Goal: Transaction & Acquisition: Purchase product/service

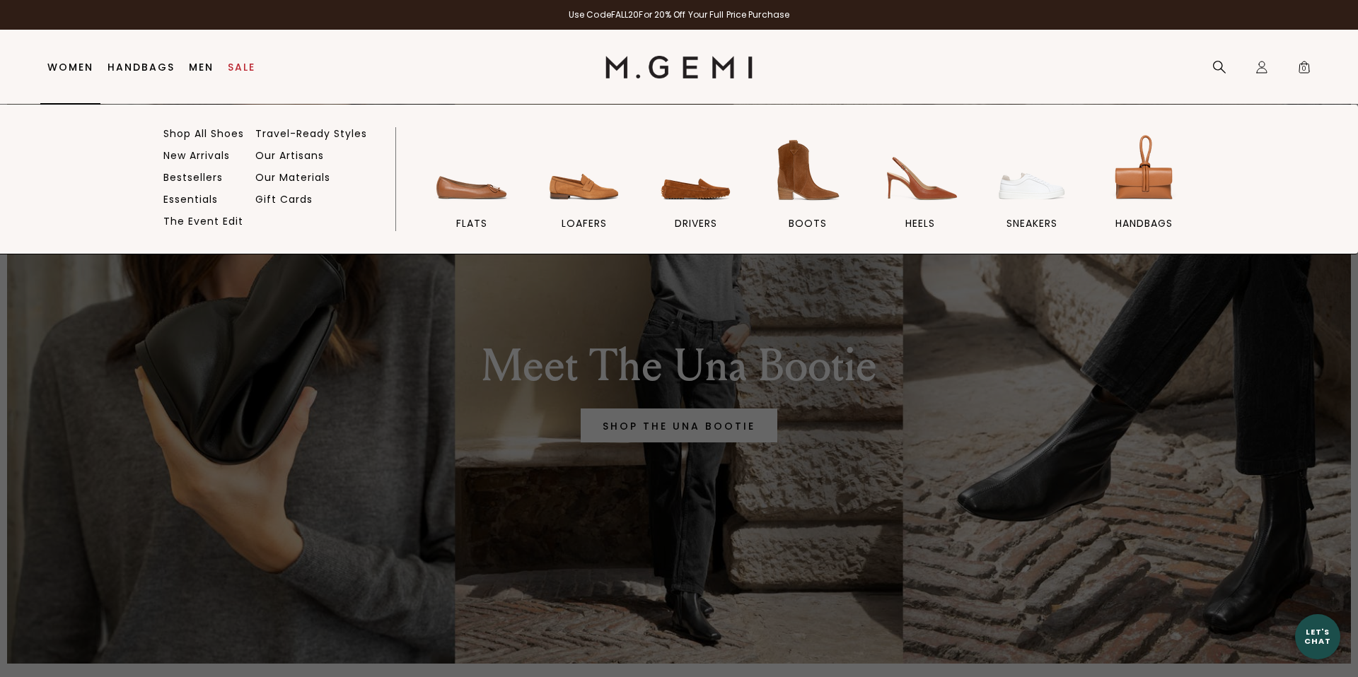
click at [67, 66] on link "Women" at bounding box center [70, 67] width 46 height 11
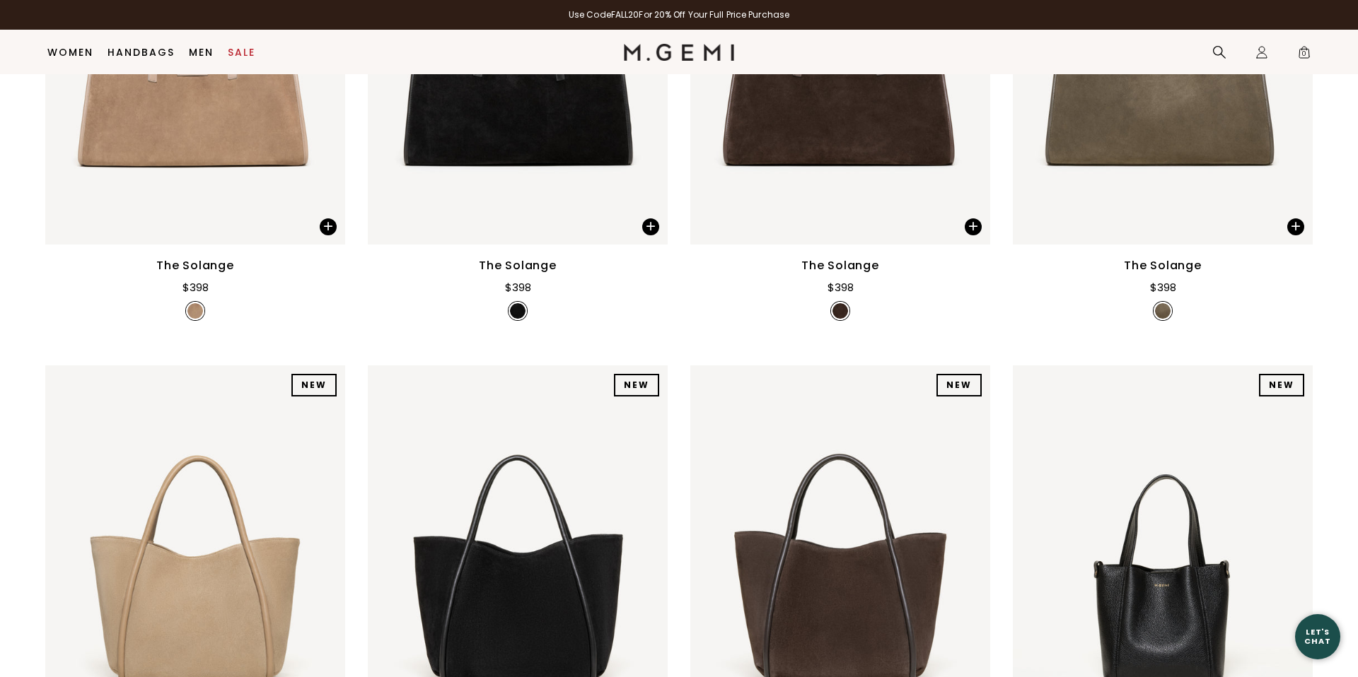
scroll to position [635, 0]
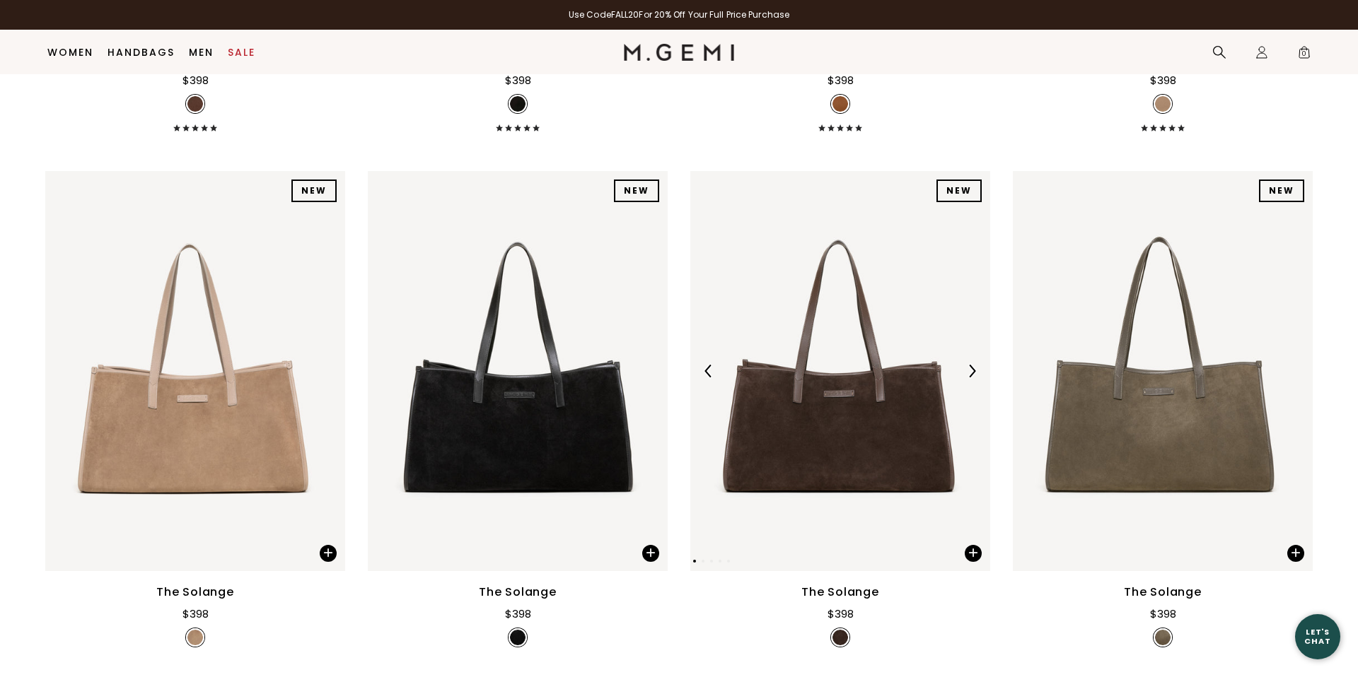
click at [792, 414] on img at bounding box center [840, 371] width 300 height 400
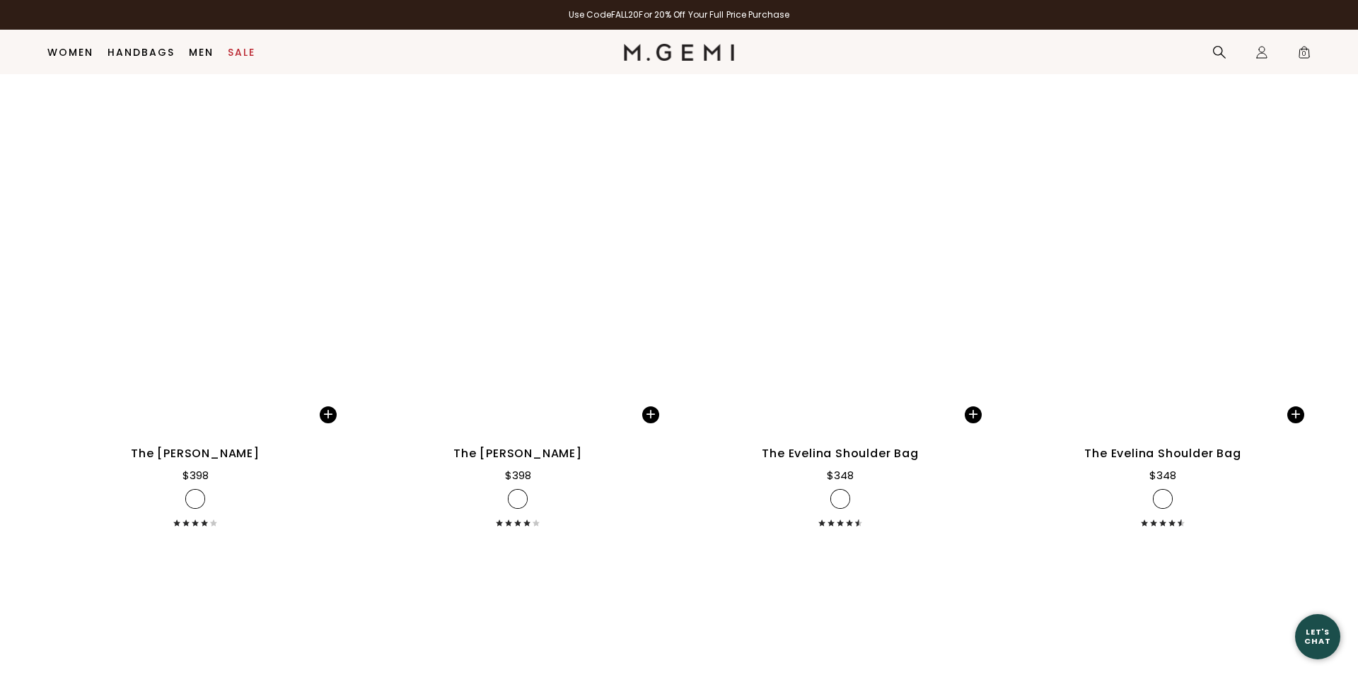
scroll to position [2368, 0]
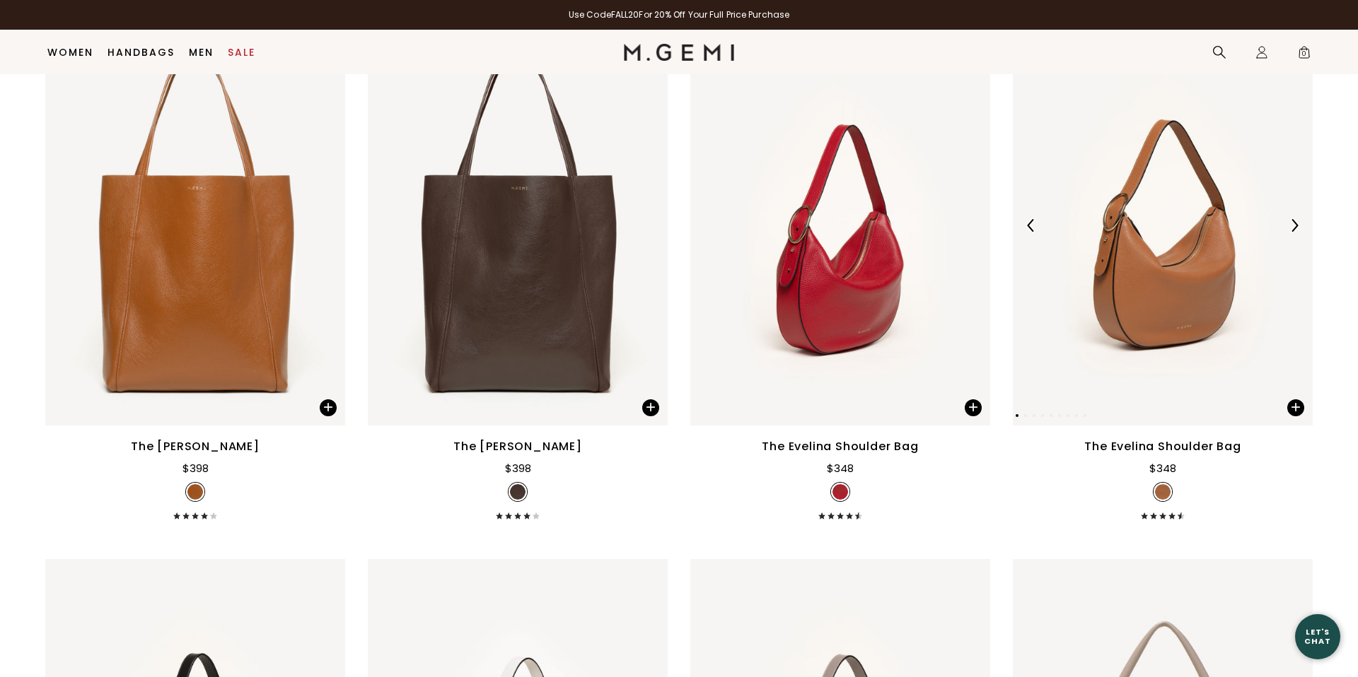
click at [1176, 306] on img at bounding box center [1163, 225] width 300 height 400
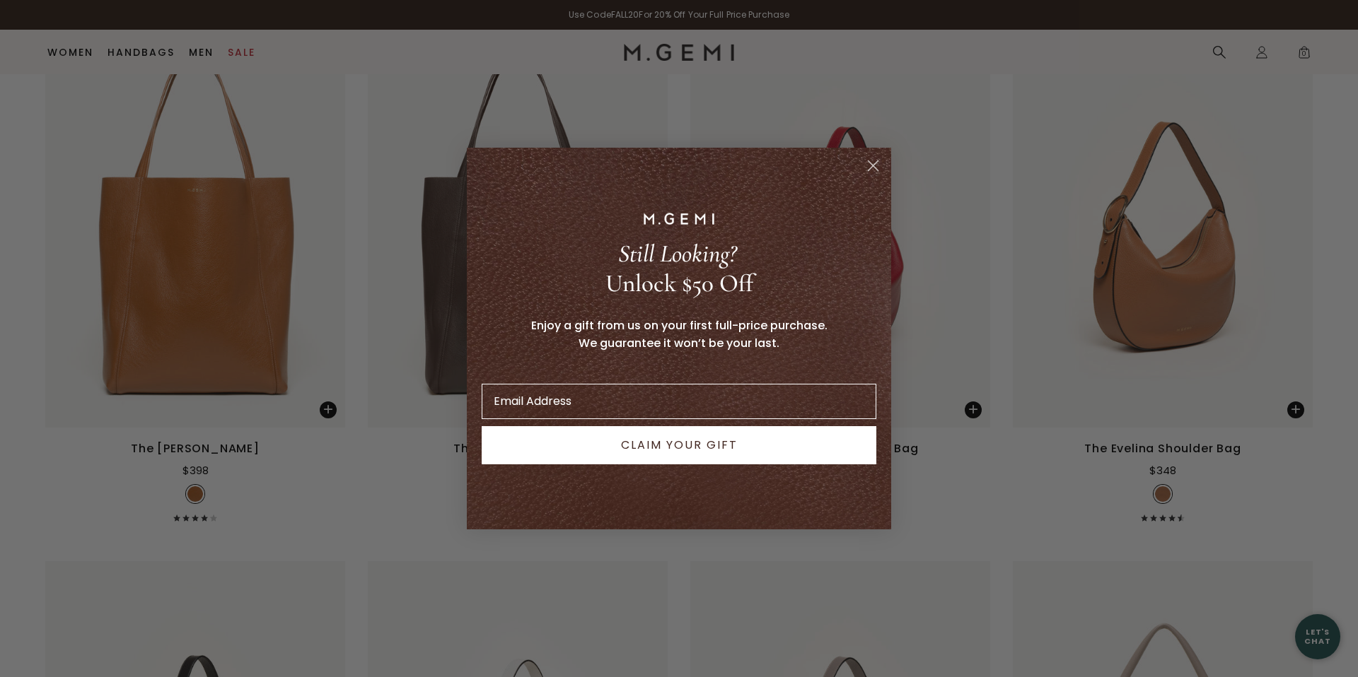
drag, startPoint x: 872, startPoint y: 164, endPoint x: 974, endPoint y: 305, distance: 174.3
click at [872, 164] on icon "Close dialog" at bounding box center [873, 165] width 25 height 25
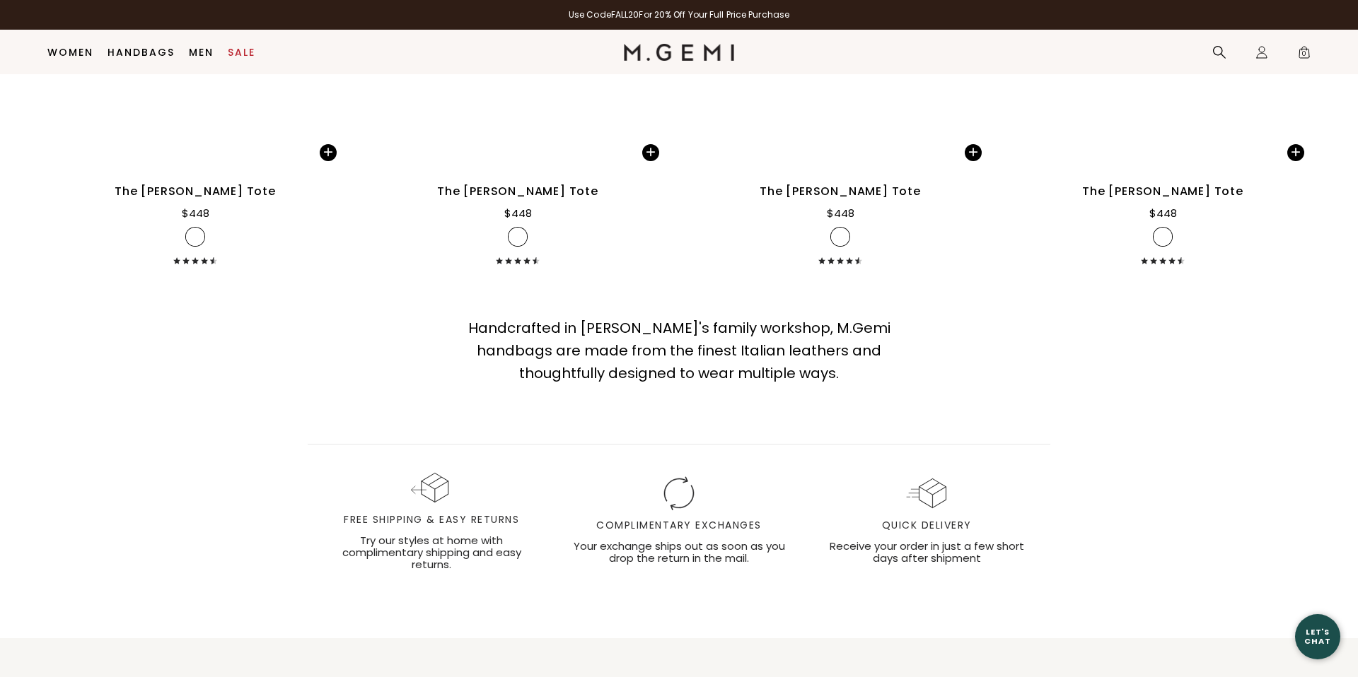
scroll to position [5914, 0]
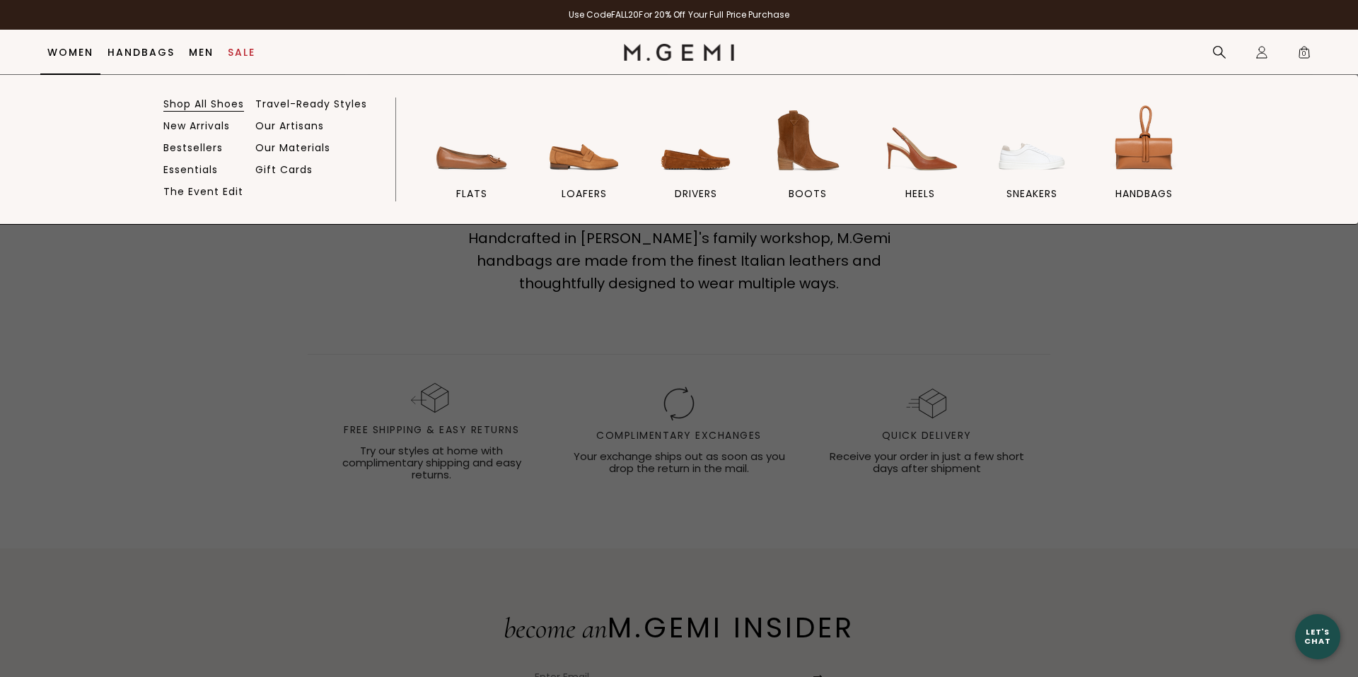
click at [202, 102] on link "Shop All Shoes" at bounding box center [203, 104] width 81 height 13
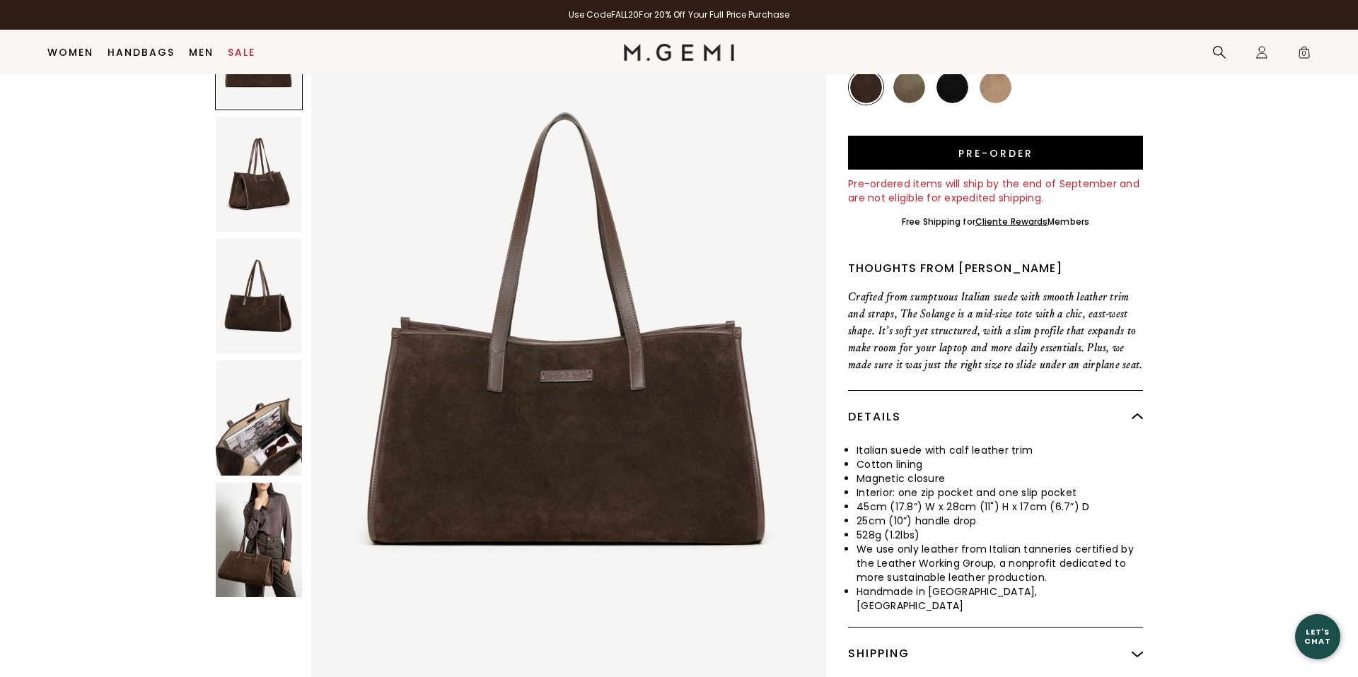
scroll to position [163, 0]
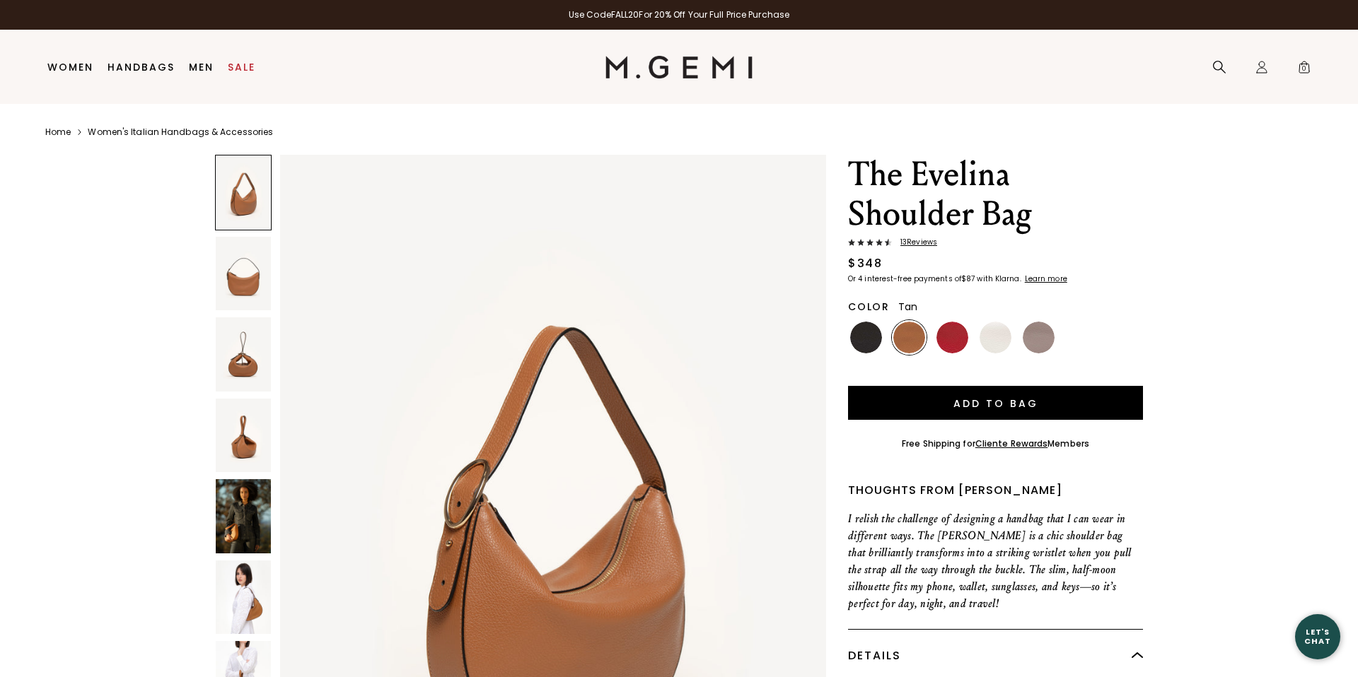
click at [244, 593] on img at bounding box center [243, 598] width 55 height 74
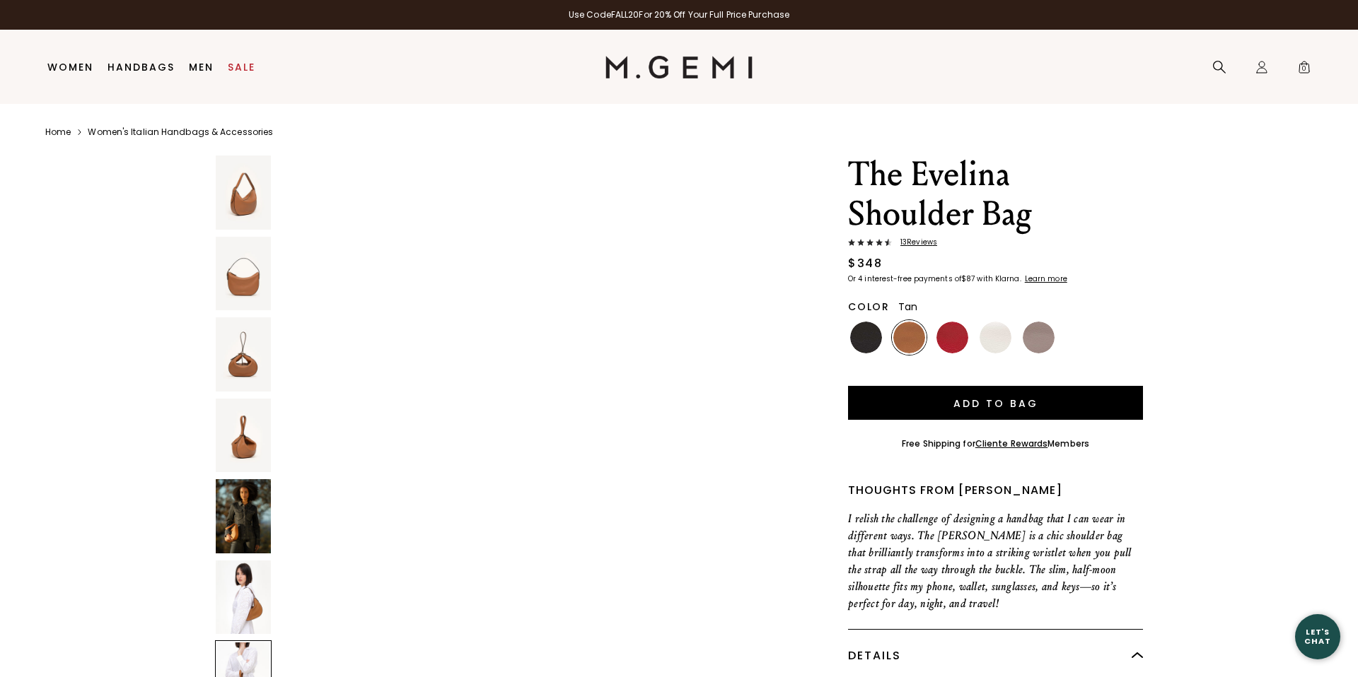
scroll to position [4680, 0]
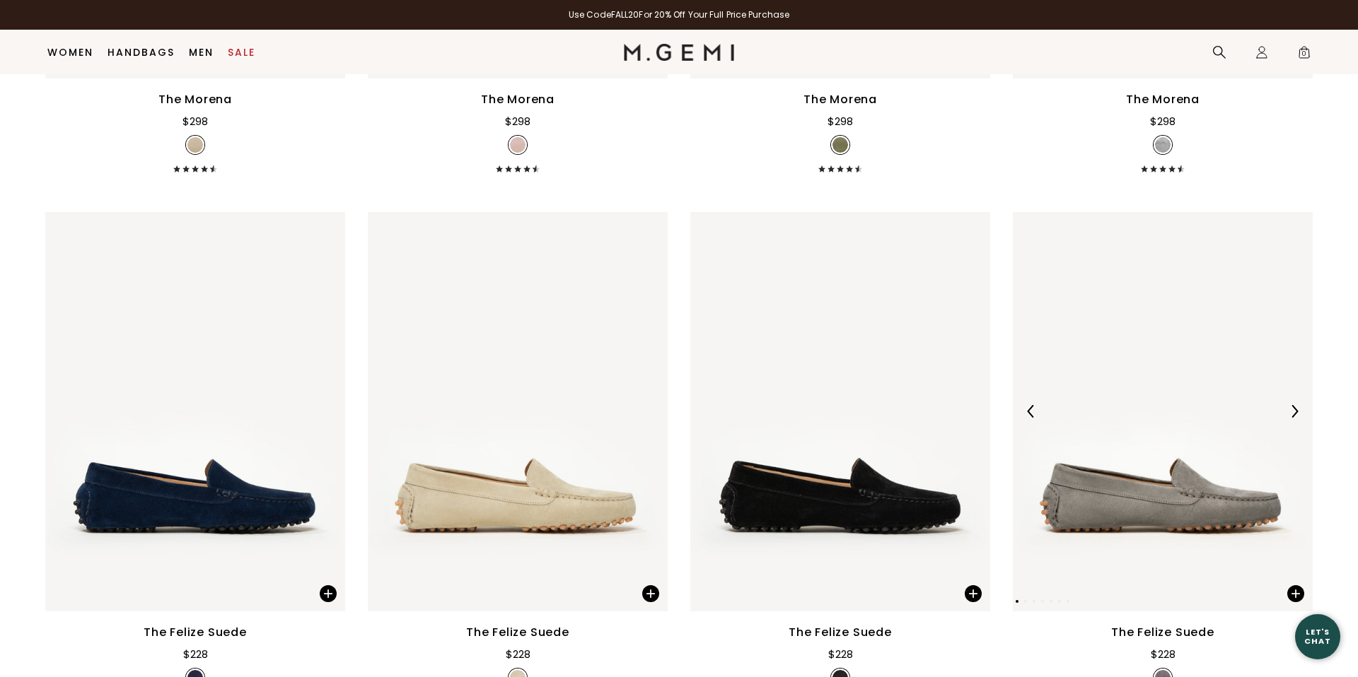
scroll to position [2993, 0]
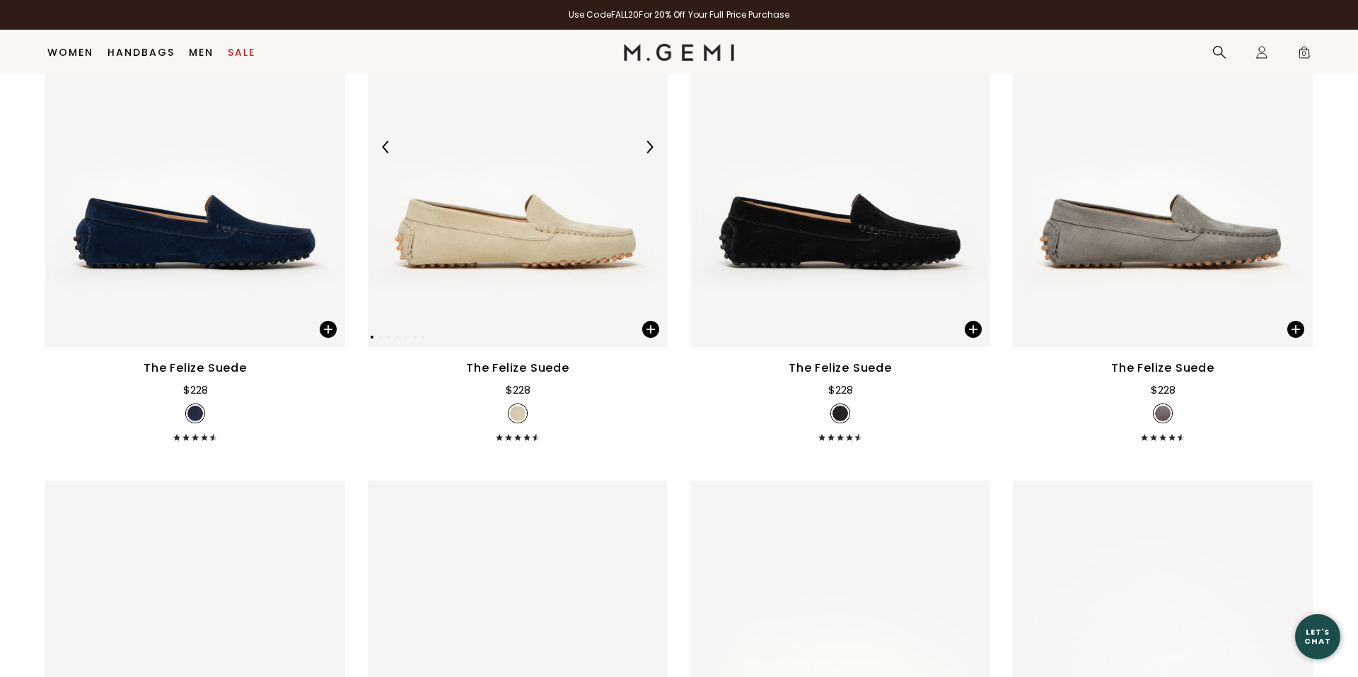
click at [486, 248] on img at bounding box center [518, 148] width 300 height 400
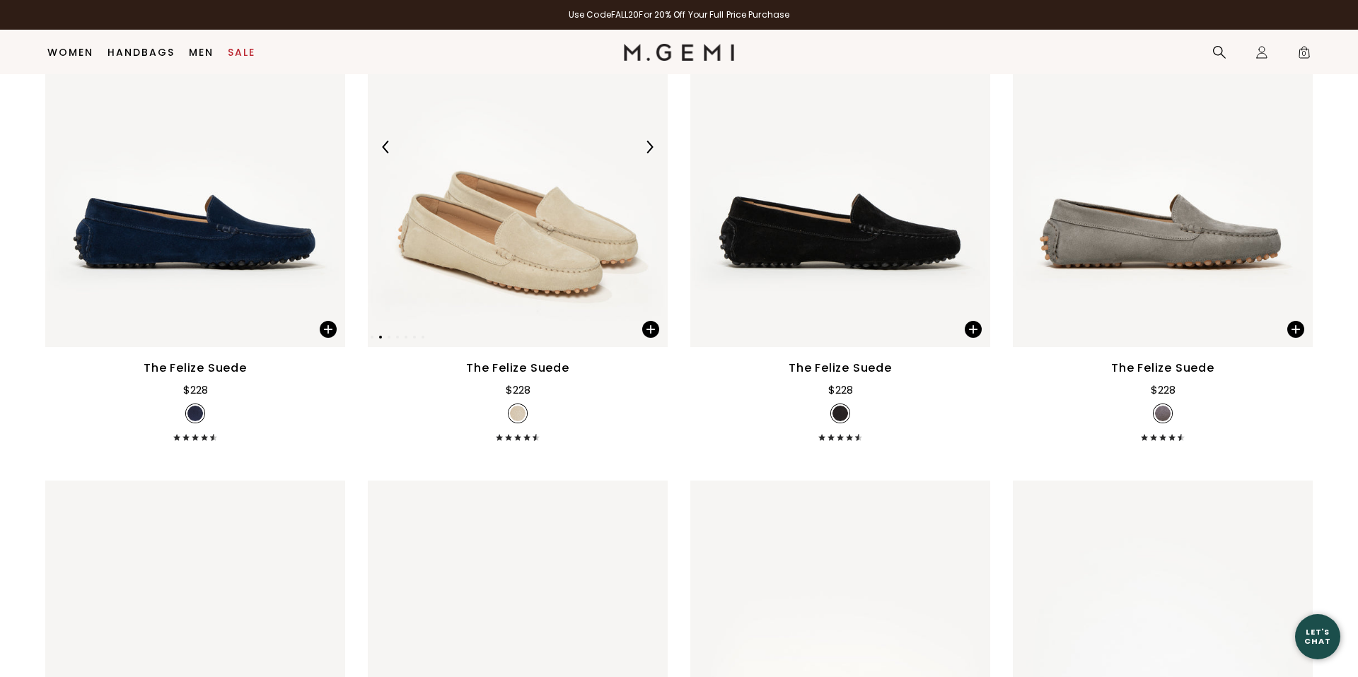
click at [486, 248] on img at bounding box center [518, 148] width 300 height 400
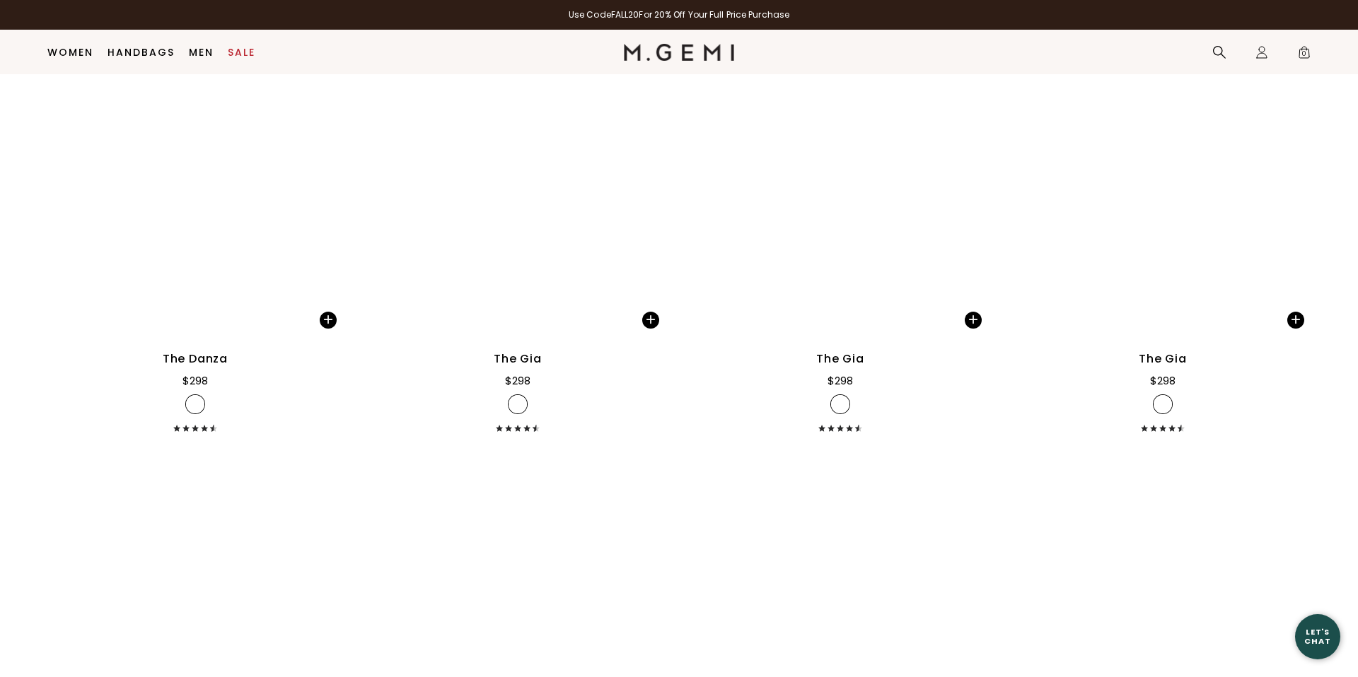
scroll to position [5663, 0]
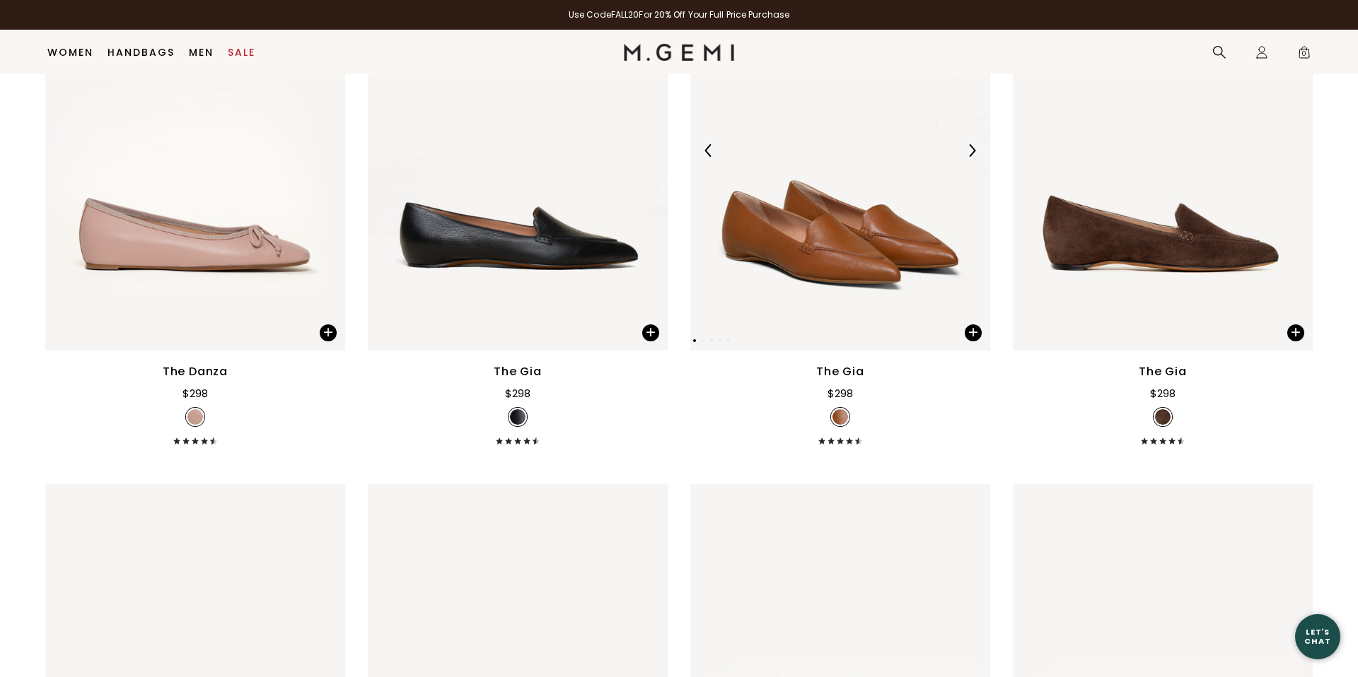
click at [851, 223] on img at bounding box center [840, 151] width 300 height 400
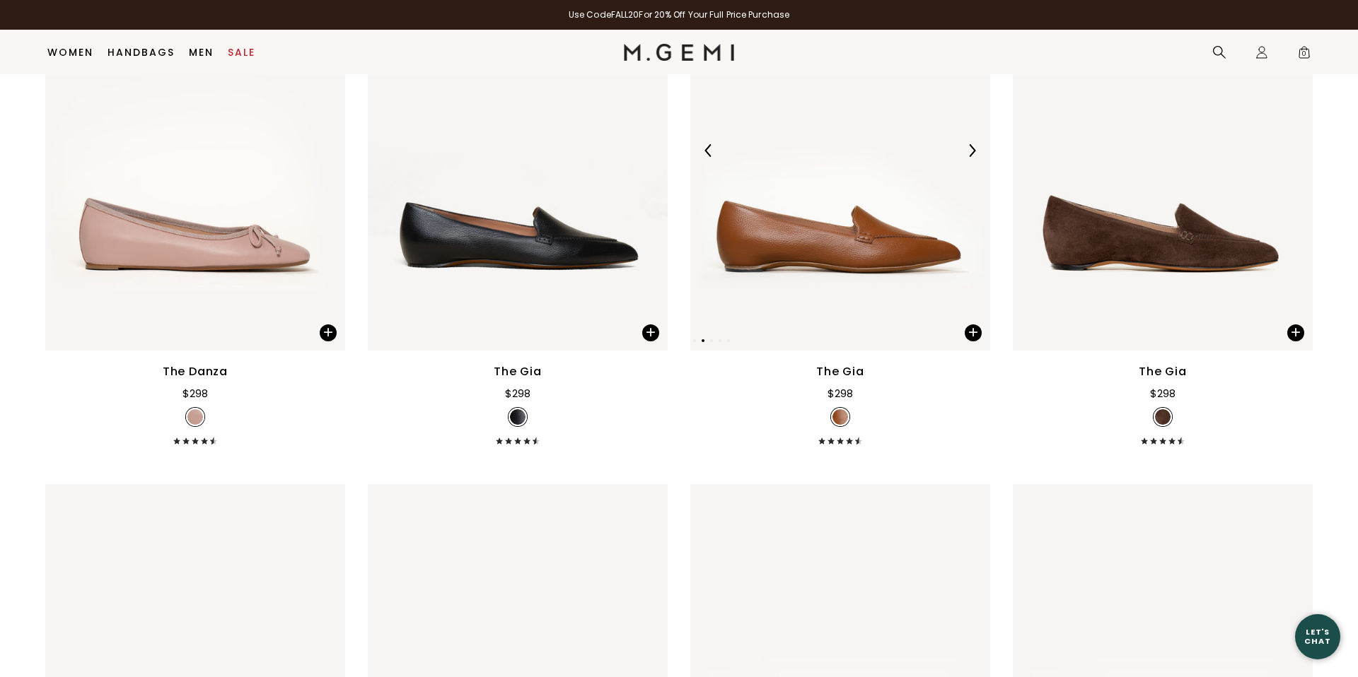
click at [851, 223] on img at bounding box center [840, 151] width 300 height 400
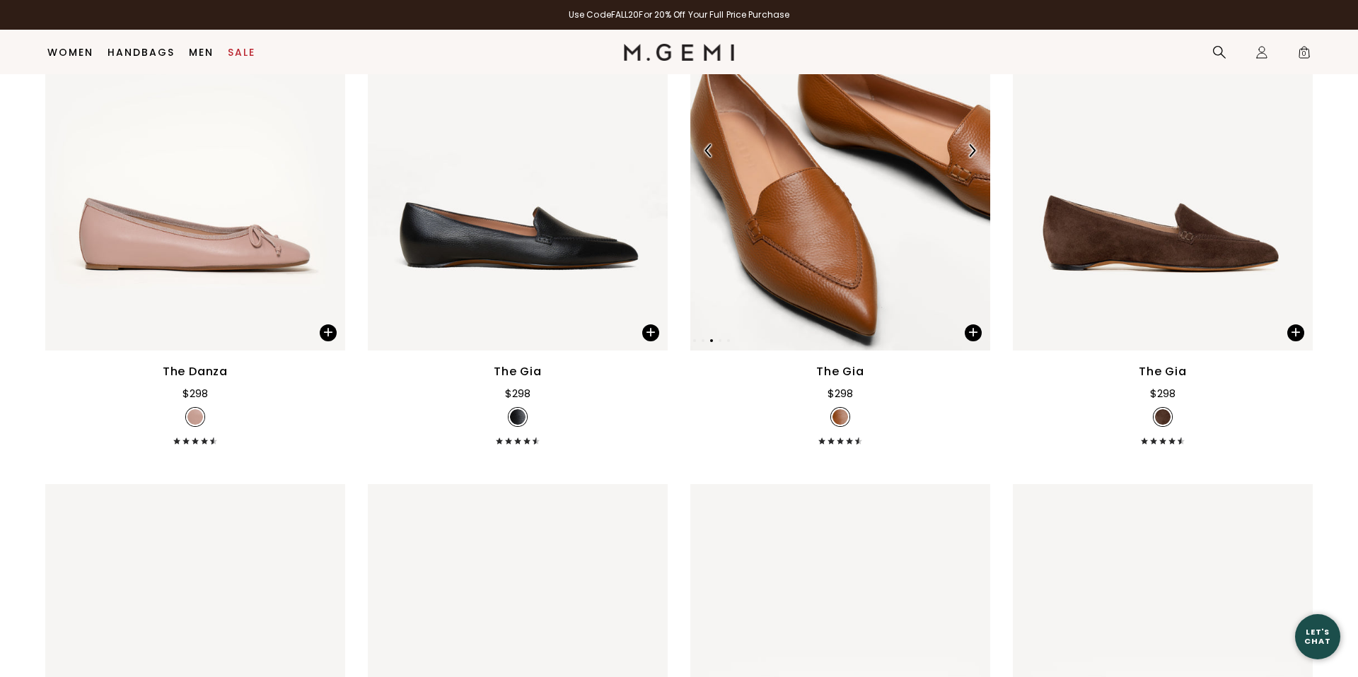
click at [851, 223] on img at bounding box center [840, 151] width 300 height 400
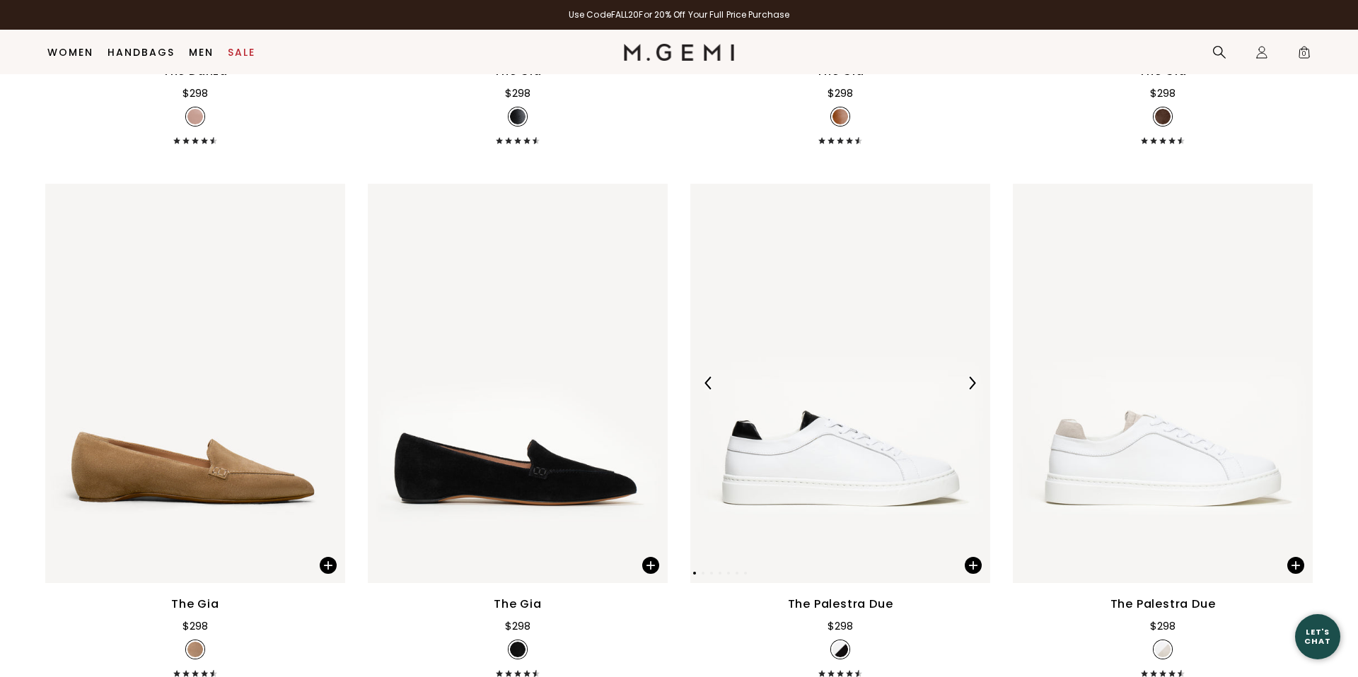
scroll to position [5922, 0]
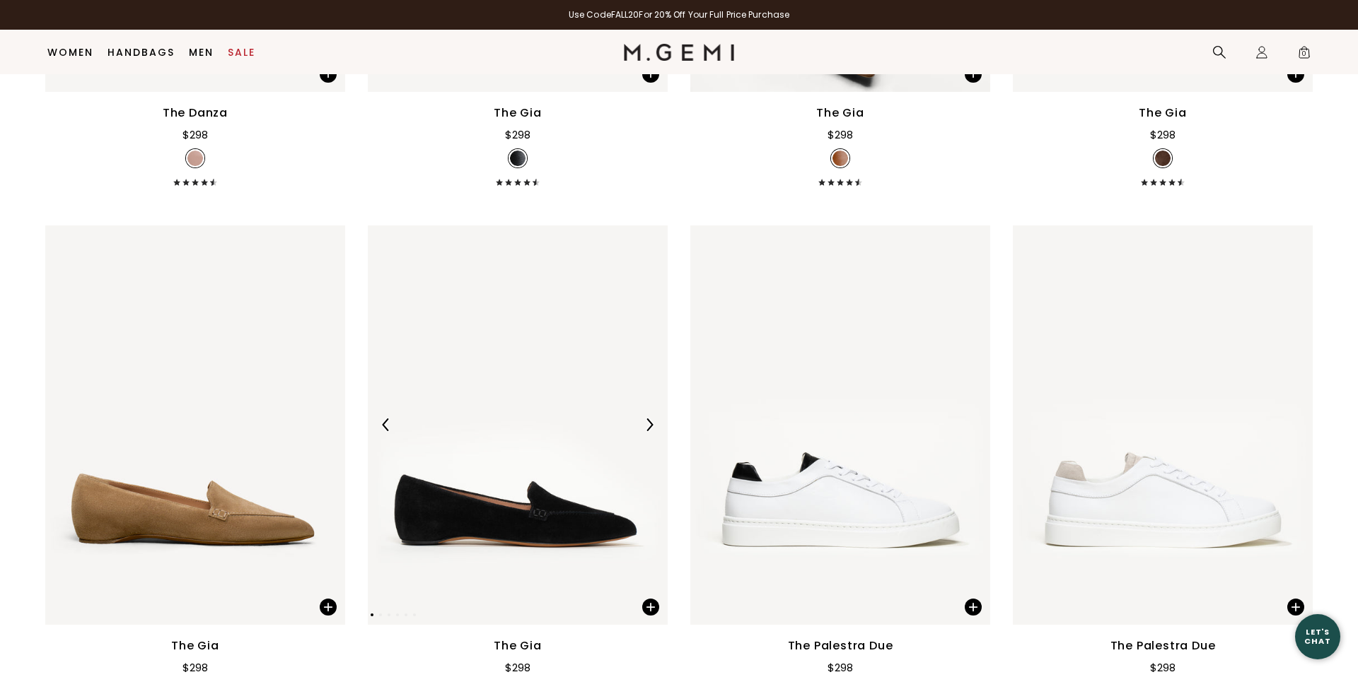
click at [537, 449] on img at bounding box center [518, 426] width 300 height 400
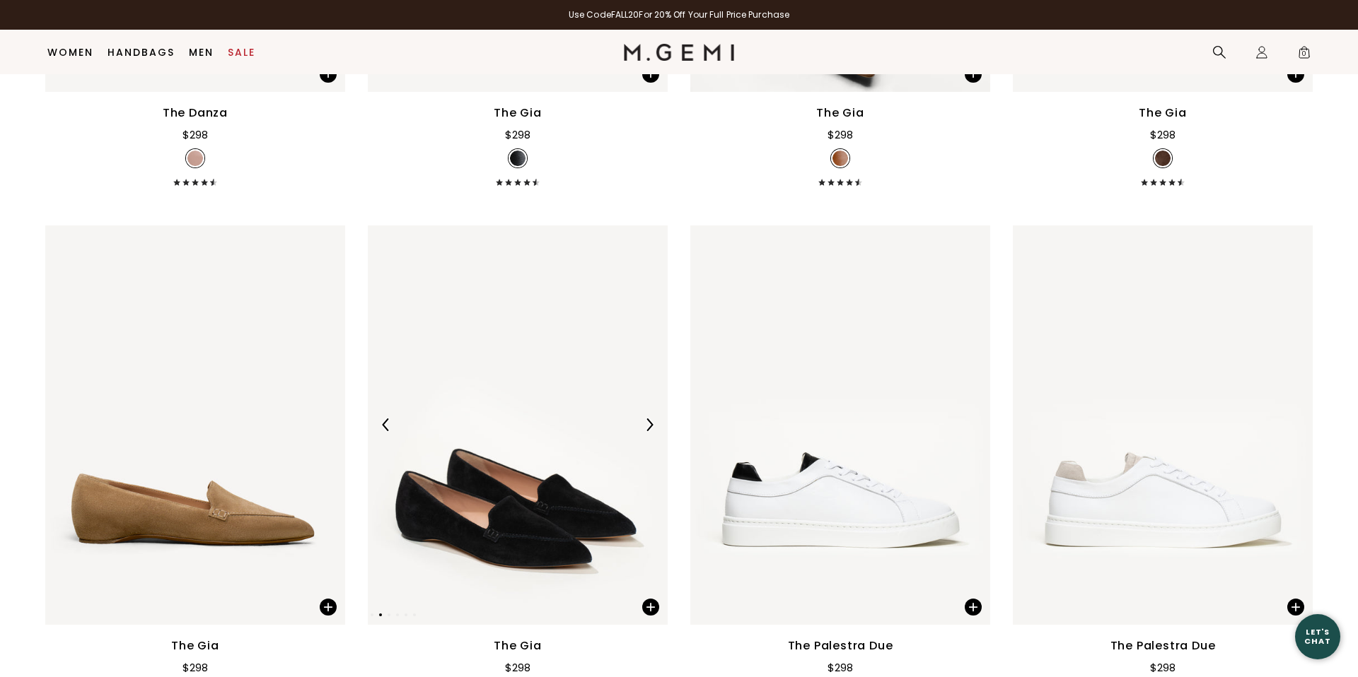
click at [491, 593] on img at bounding box center [518, 426] width 300 height 400
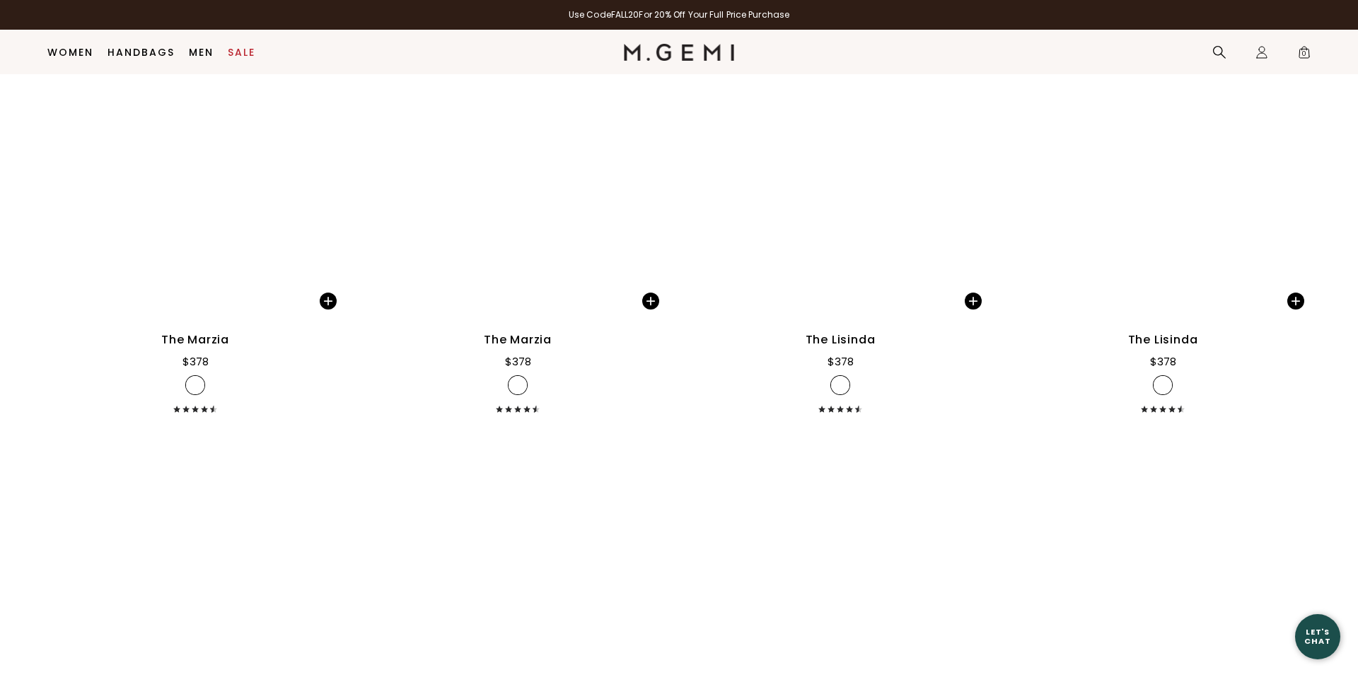
scroll to position [10974, 0]
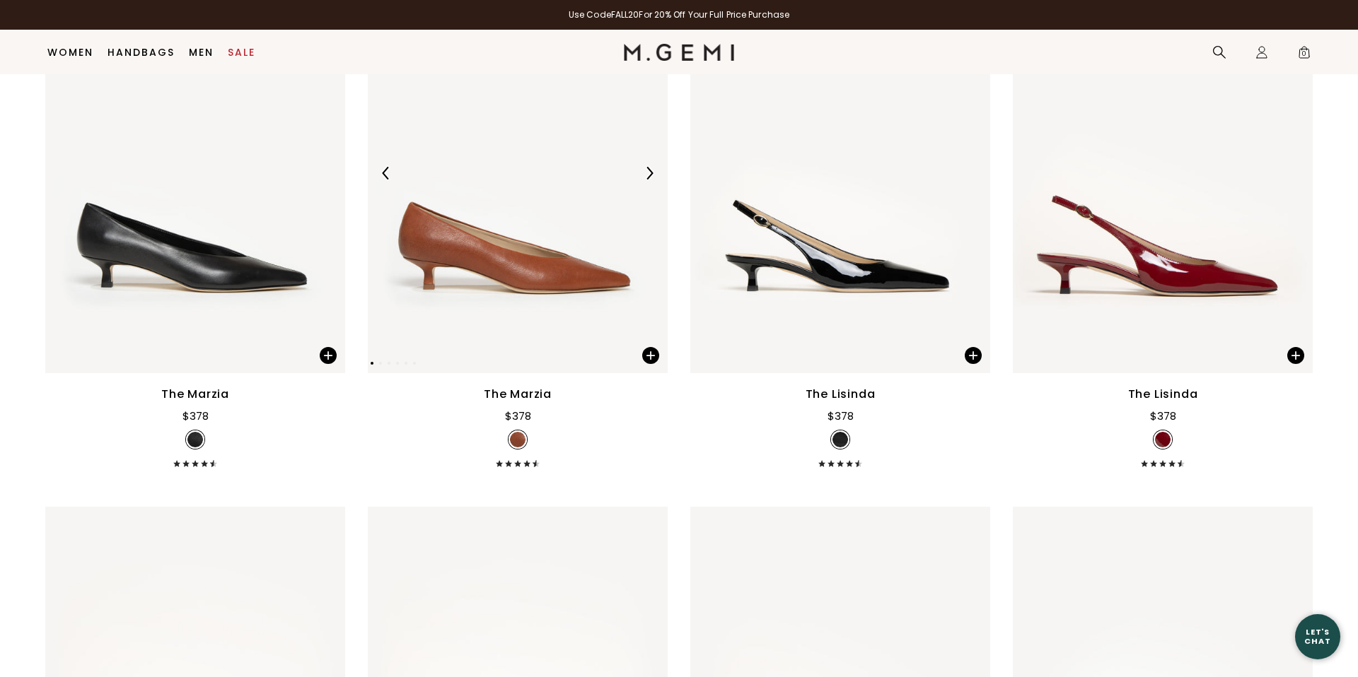
click at [486, 226] on img at bounding box center [518, 174] width 300 height 400
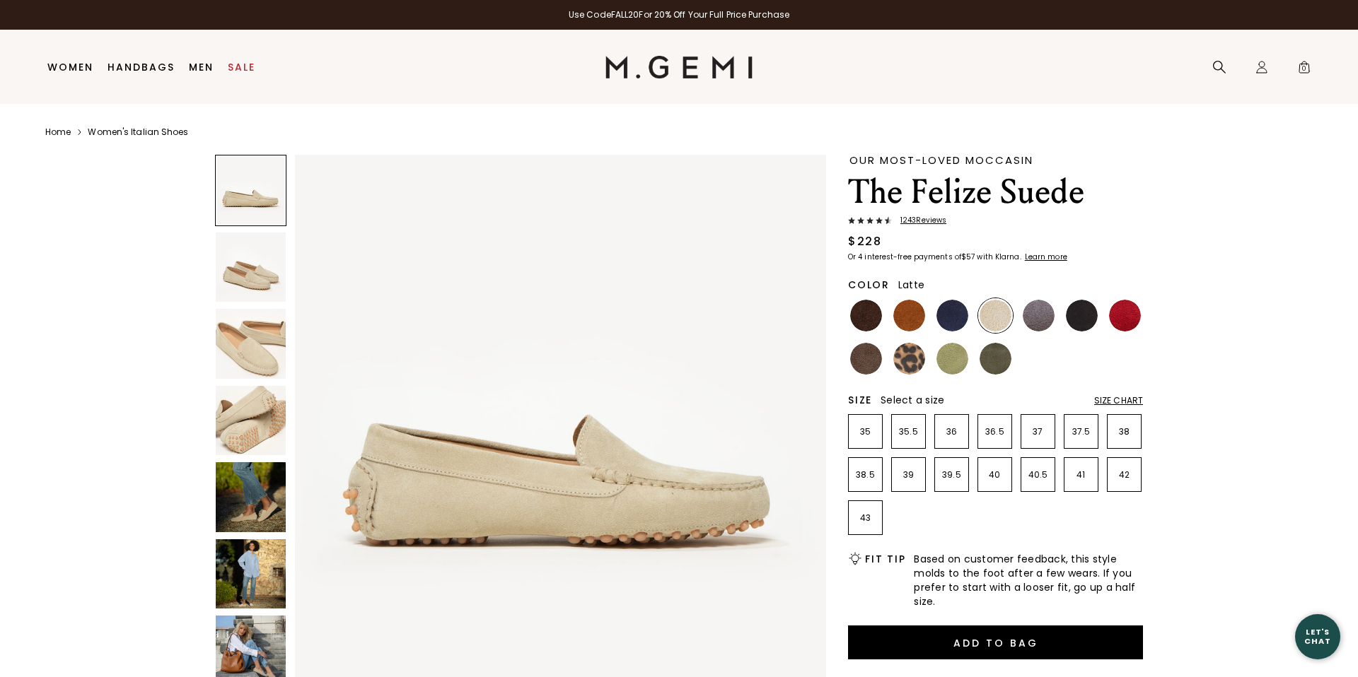
click at [241, 501] on img at bounding box center [251, 497] width 70 height 70
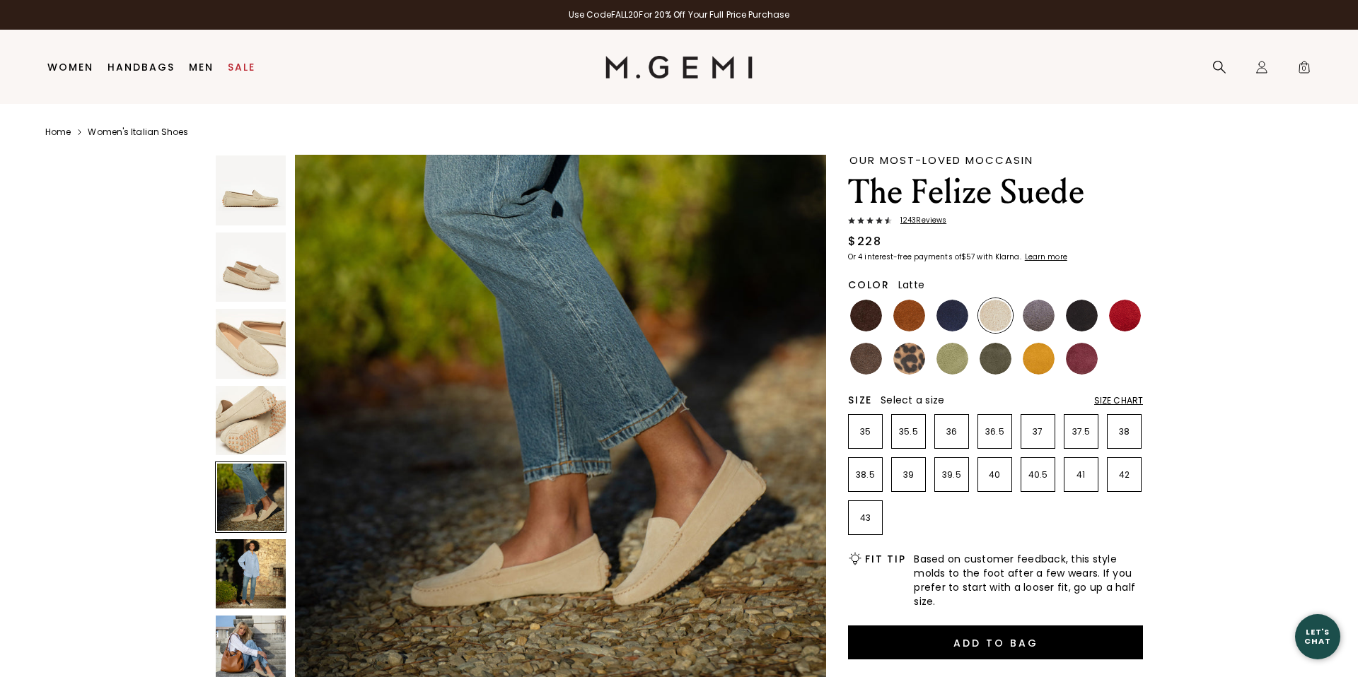
click at [257, 577] on img at bounding box center [251, 575] width 70 height 70
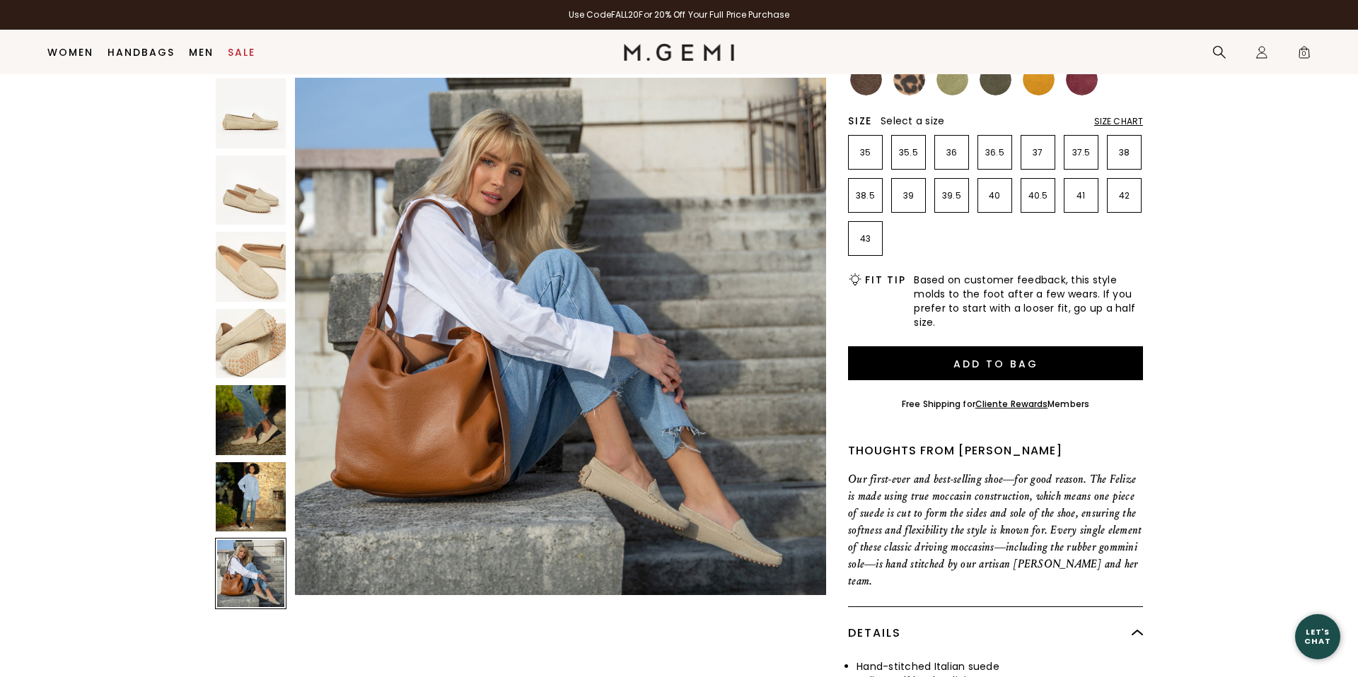
scroll to position [272, 0]
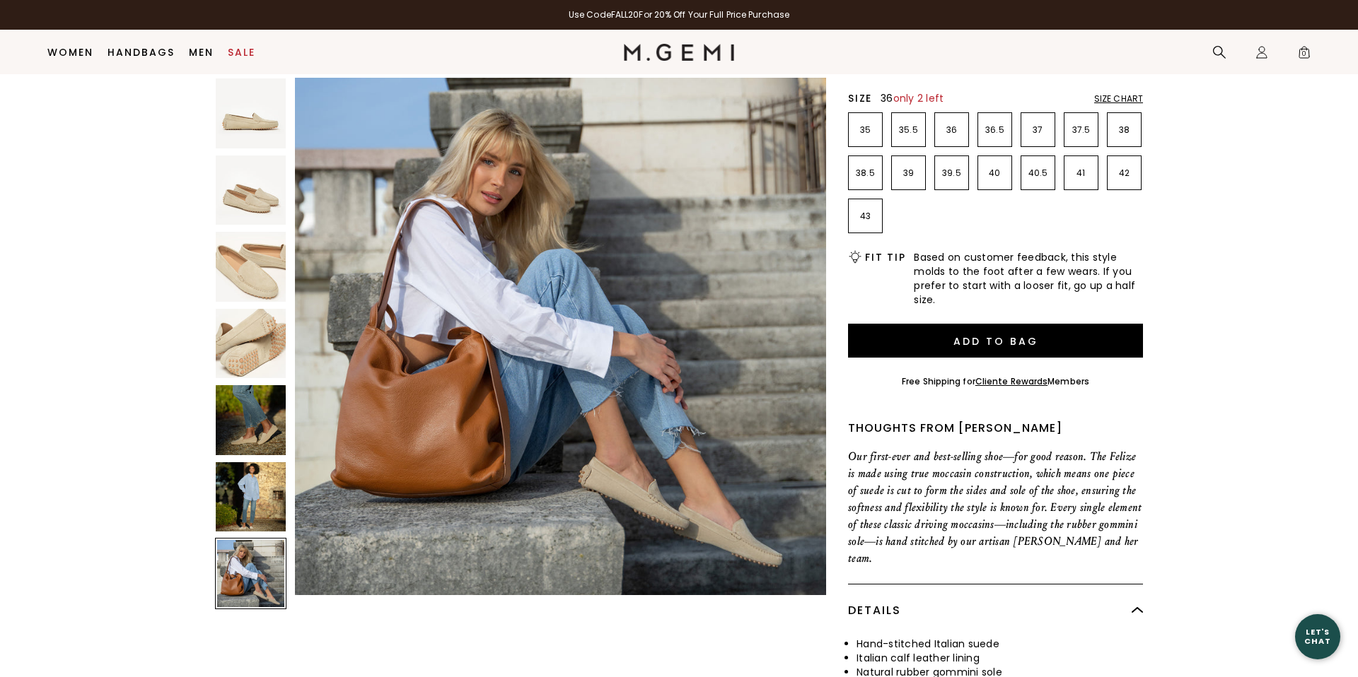
click at [958, 130] on p "36" at bounding box center [951, 129] width 33 height 11
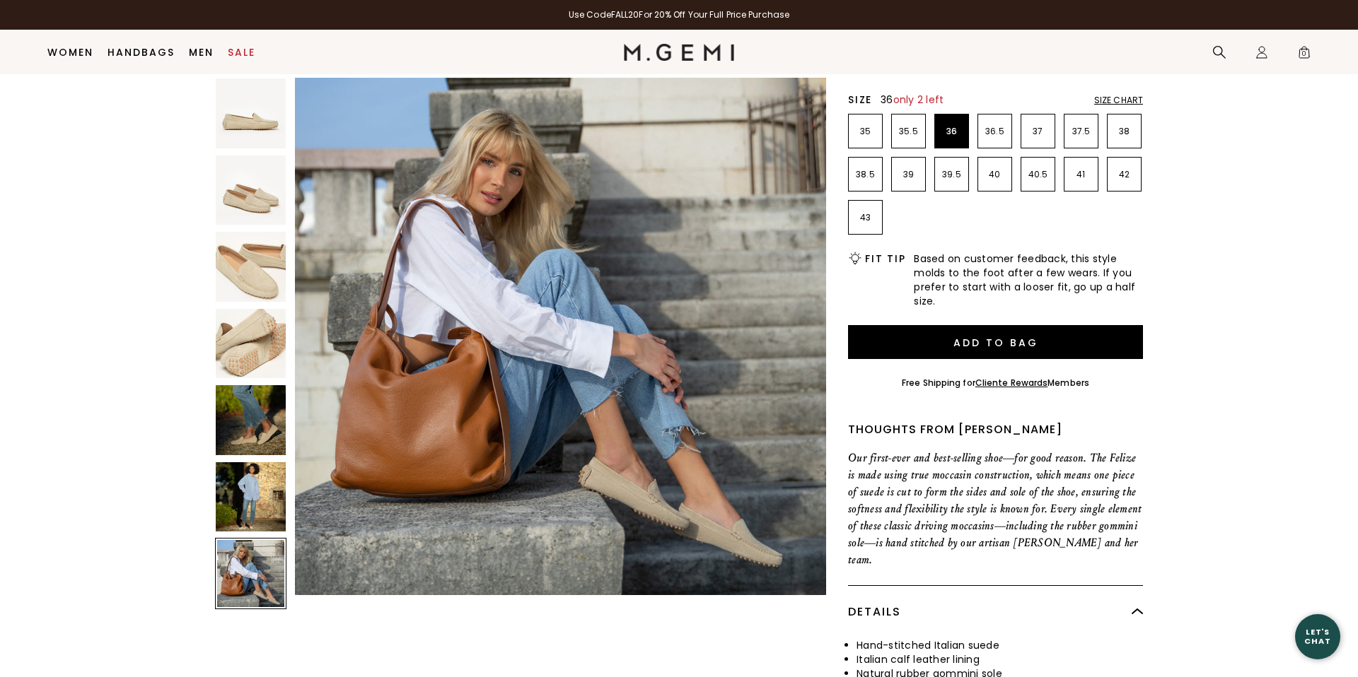
scroll to position [0, 0]
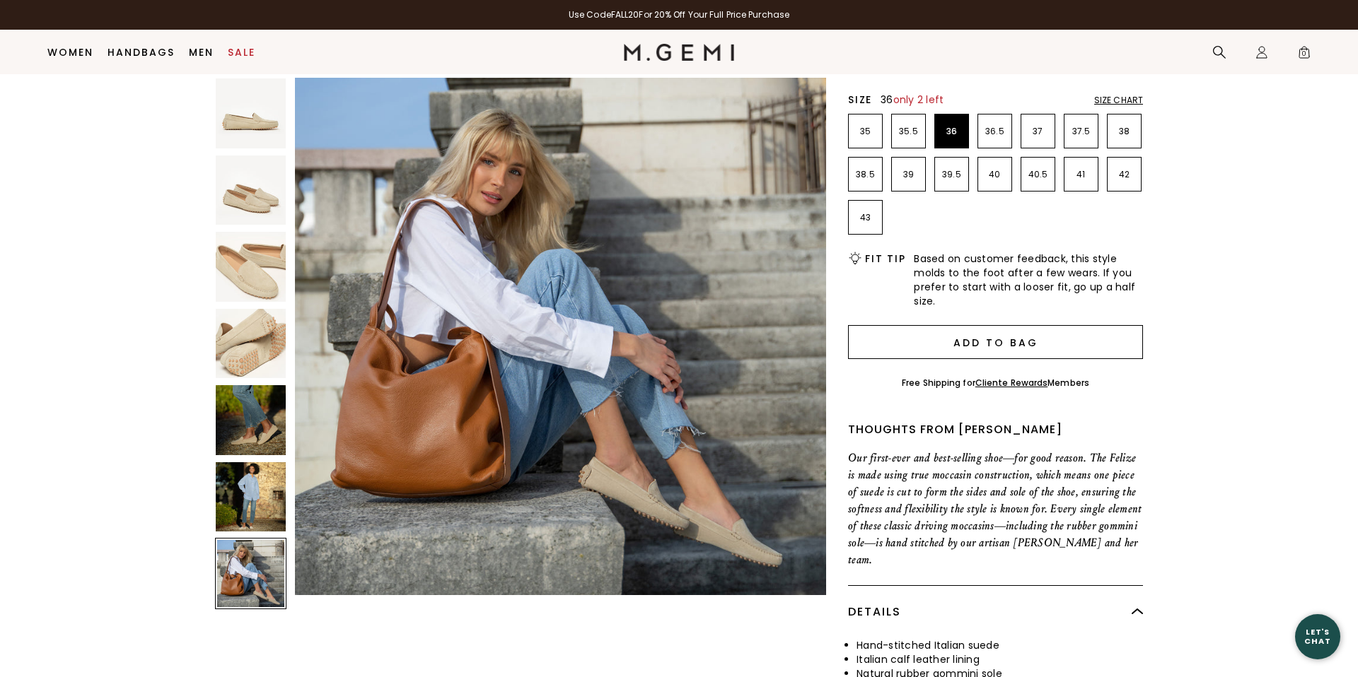
click at [978, 336] on button "Add to Bag" at bounding box center [995, 342] width 295 height 34
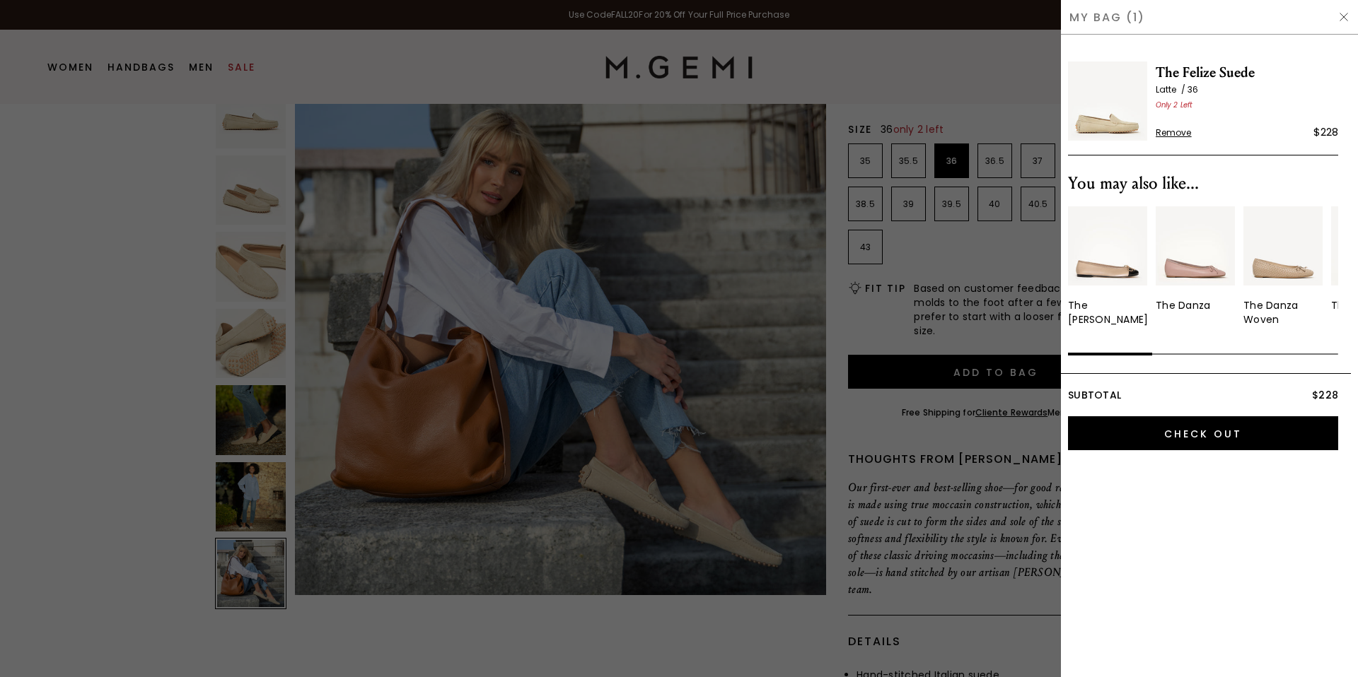
click at [1344, 18] on img at bounding box center [1343, 16] width 11 height 11
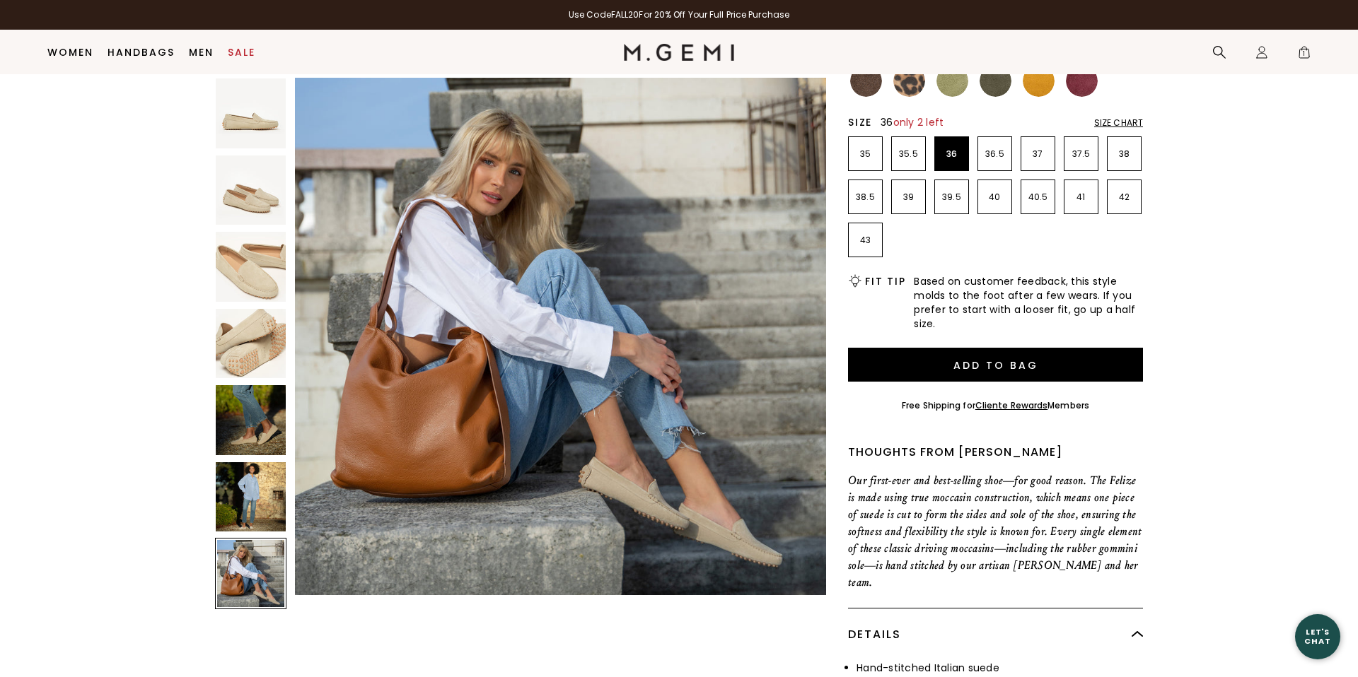
scroll to position [243, 0]
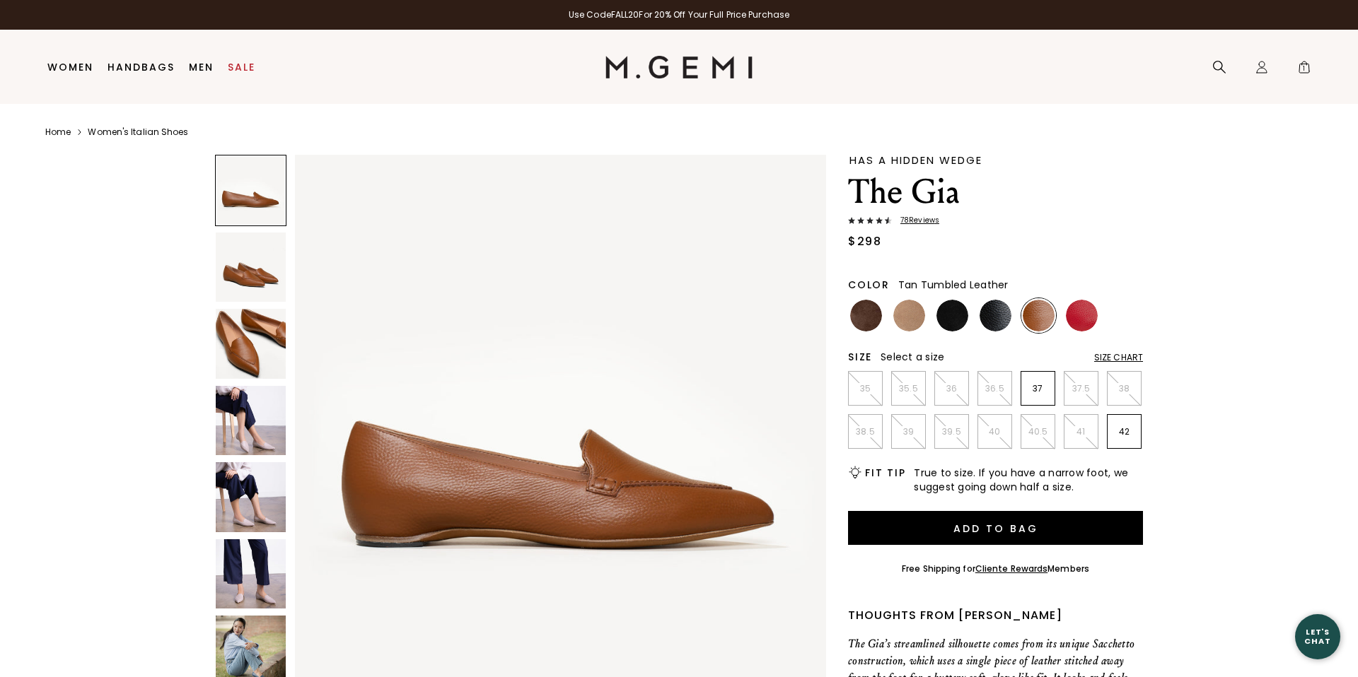
click at [255, 437] on img at bounding box center [251, 421] width 70 height 70
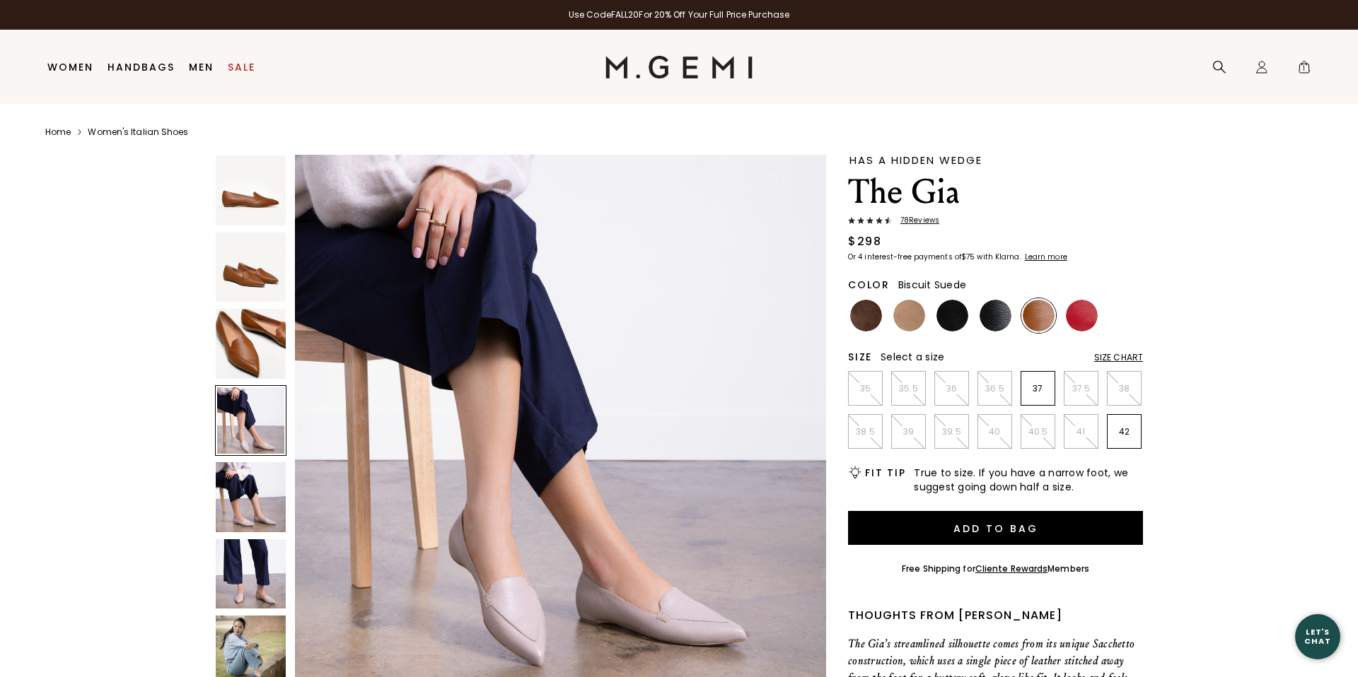
click at [907, 316] on img at bounding box center [909, 316] width 32 height 32
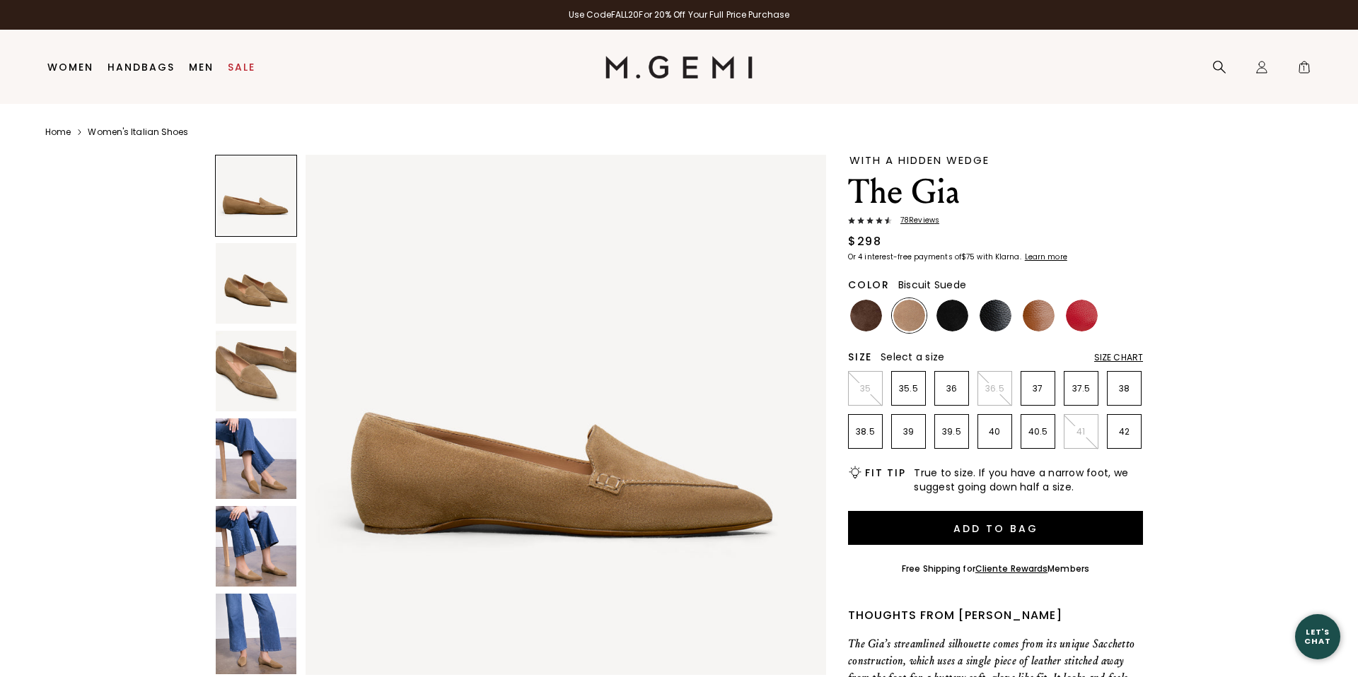
click at [256, 382] on img at bounding box center [256, 371] width 81 height 81
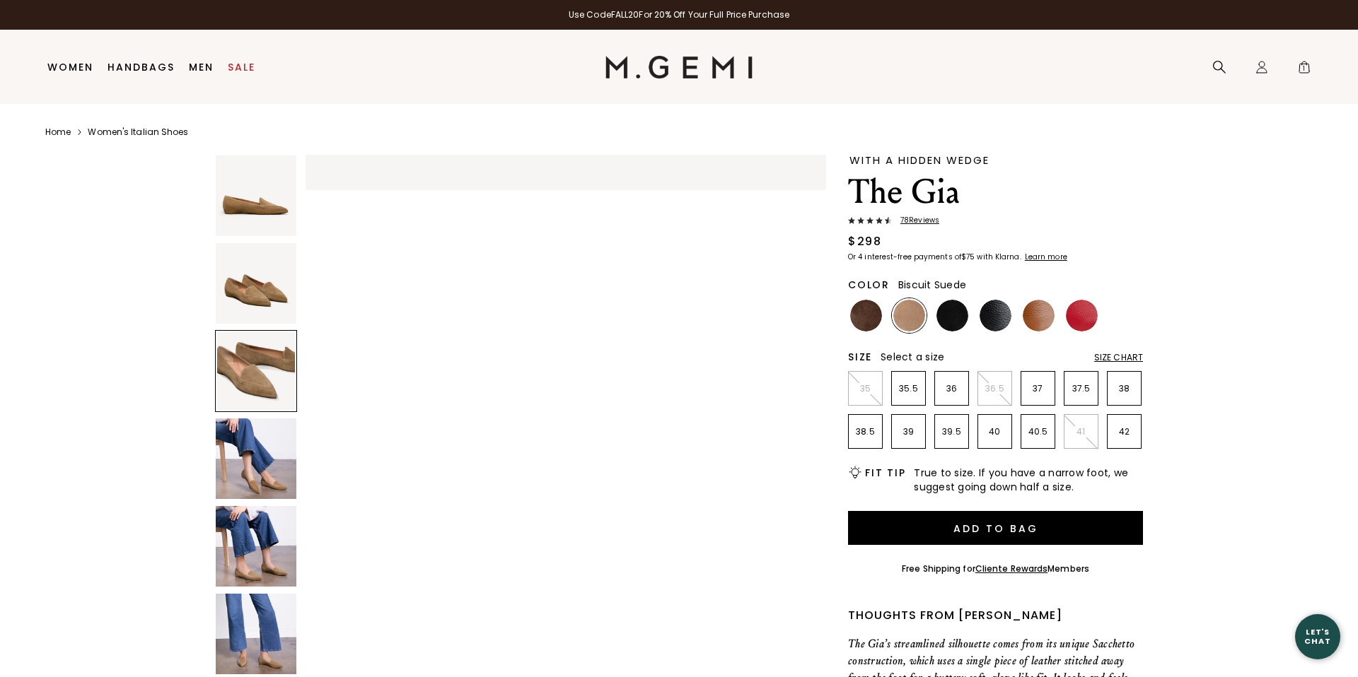
scroll to position [1069, 0]
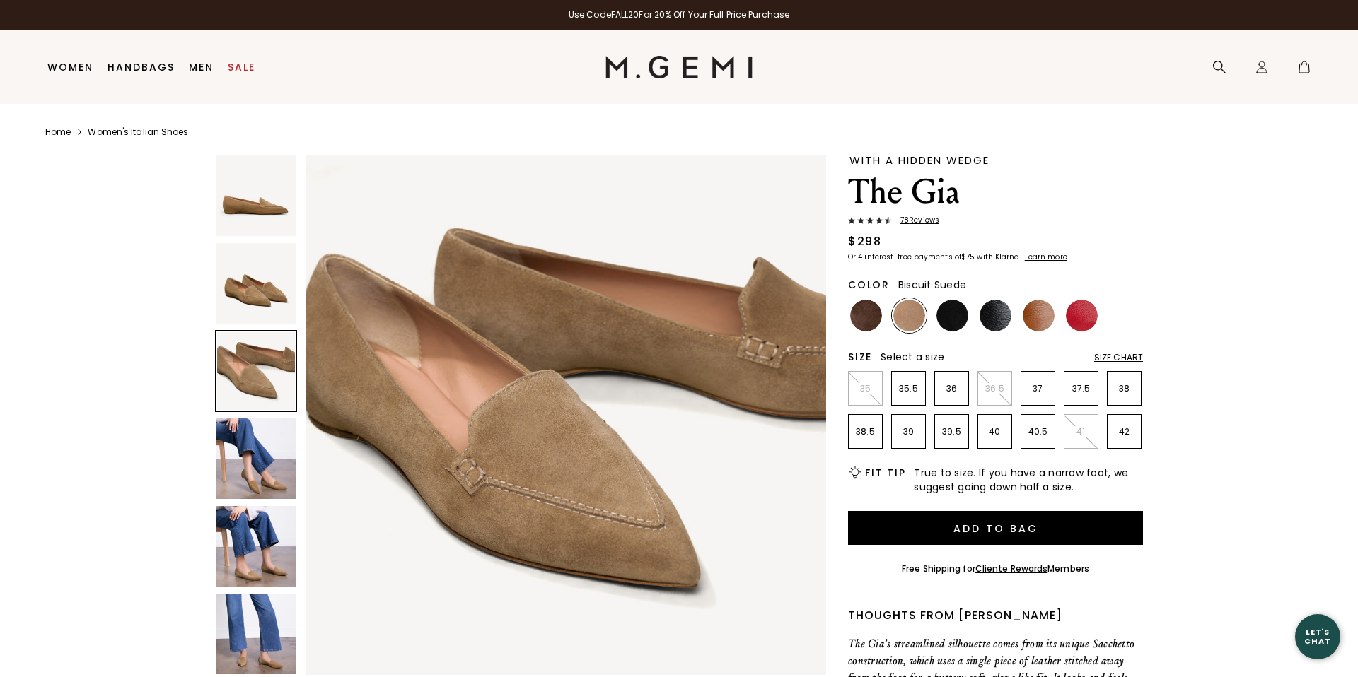
click at [259, 564] on img at bounding box center [256, 546] width 81 height 81
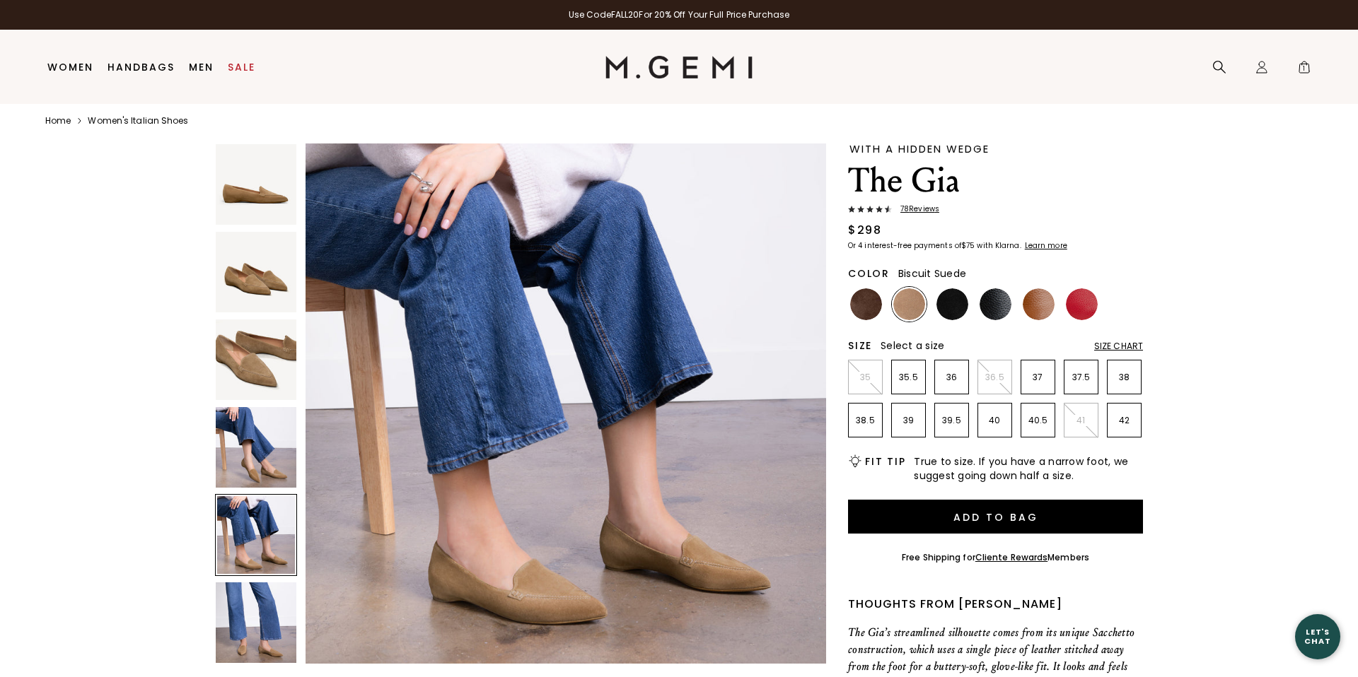
scroll to position [30, 0]
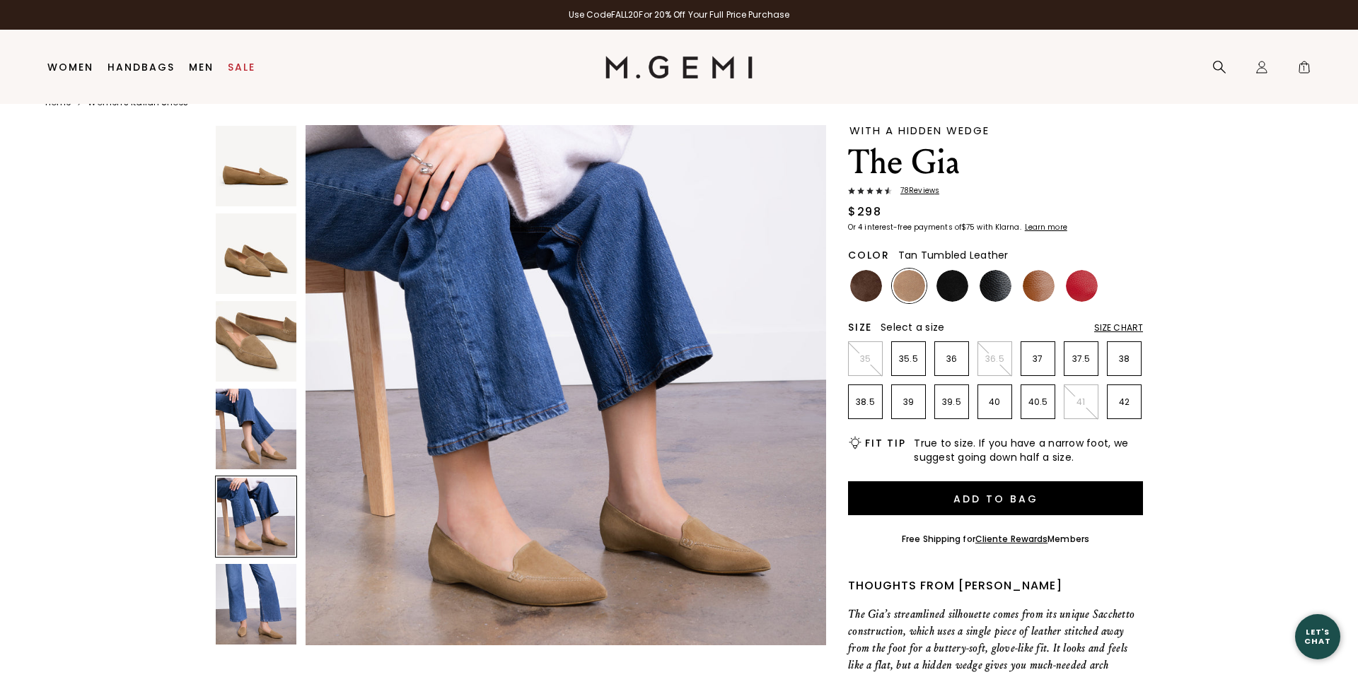
click at [1038, 279] on img at bounding box center [1038, 286] width 32 height 32
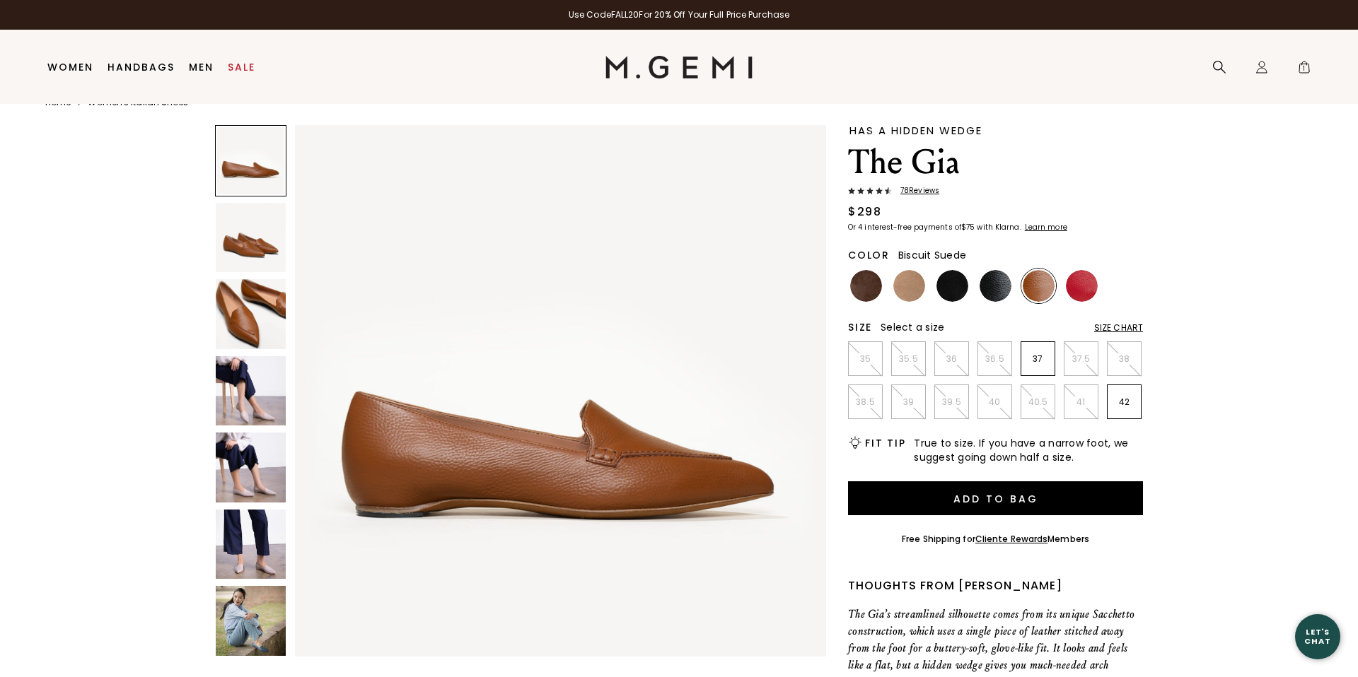
click at [916, 284] on img at bounding box center [909, 286] width 32 height 32
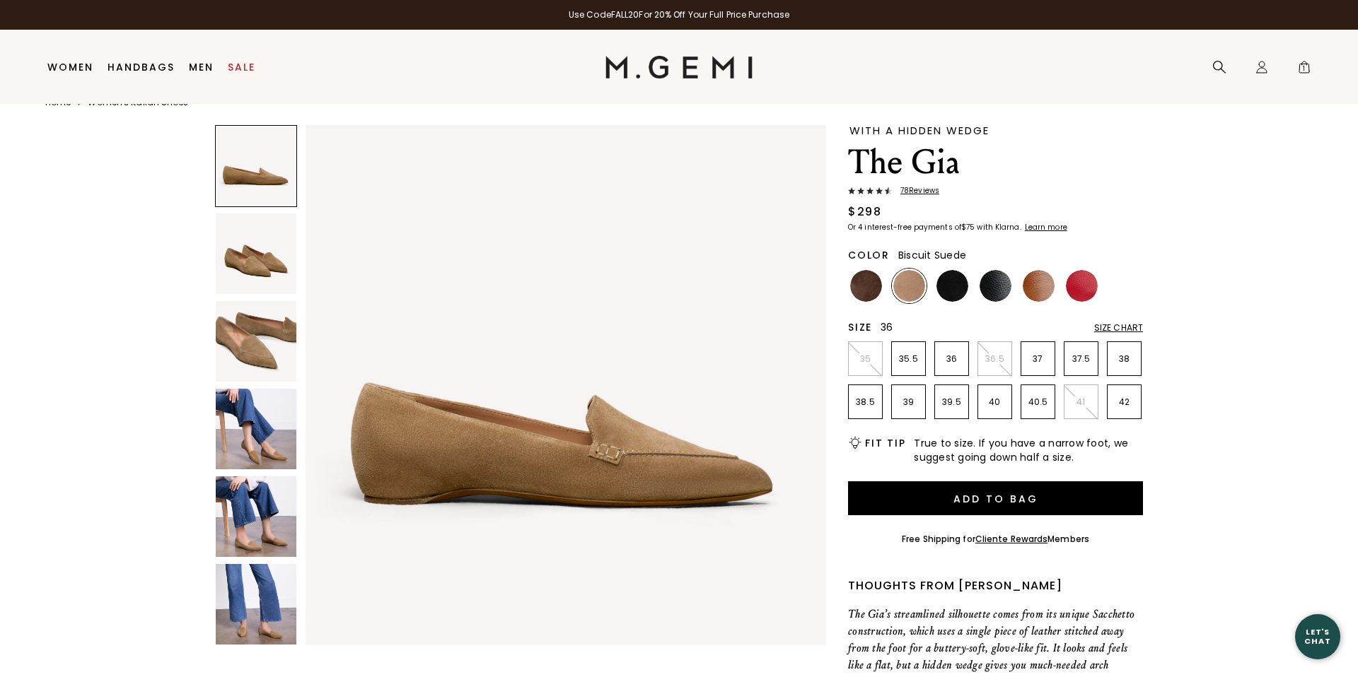
click at [952, 358] on p "36" at bounding box center [951, 359] width 33 height 11
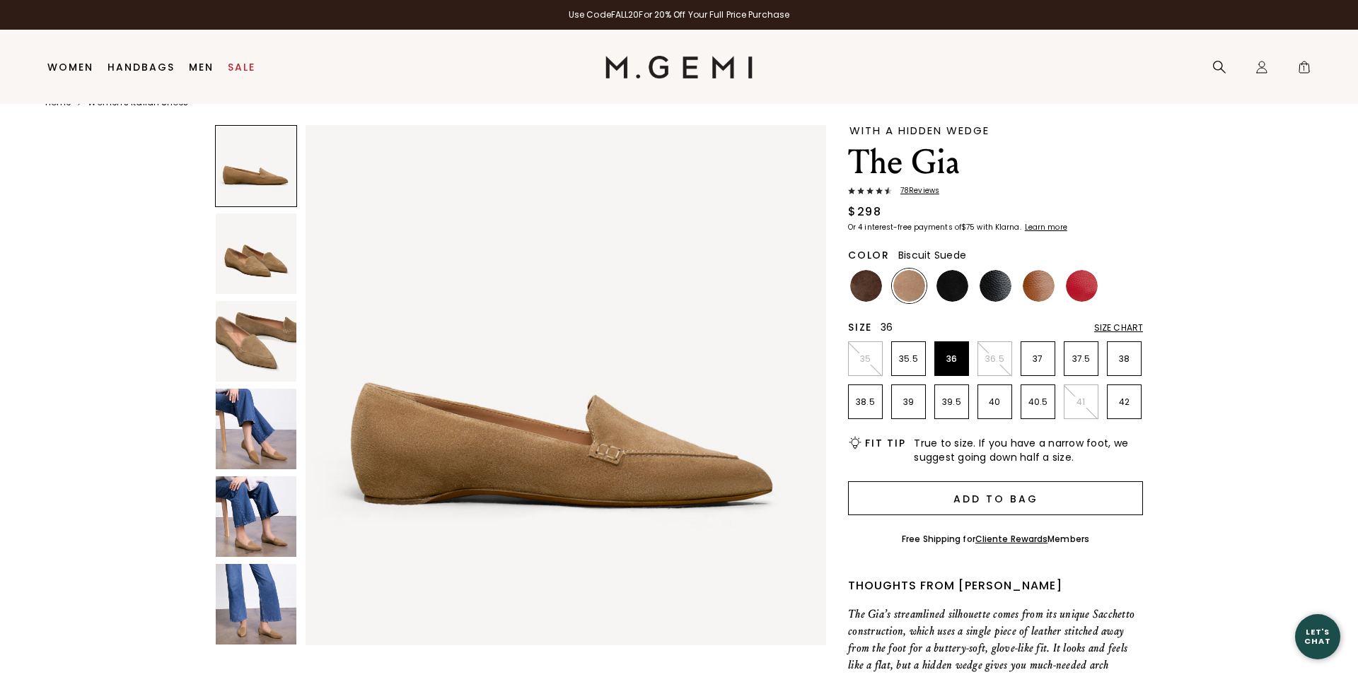
click at [978, 496] on button "Add to Bag" at bounding box center [995, 499] width 295 height 34
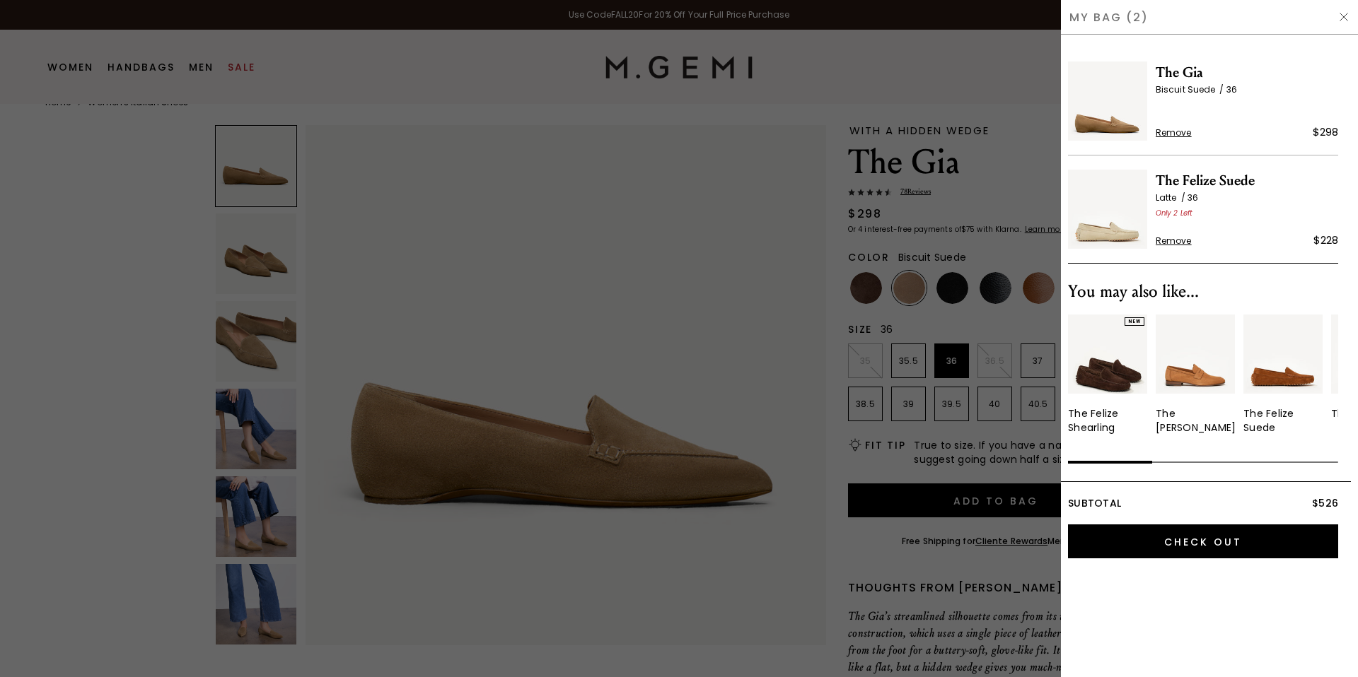
click at [1342, 14] on img at bounding box center [1343, 16] width 11 height 11
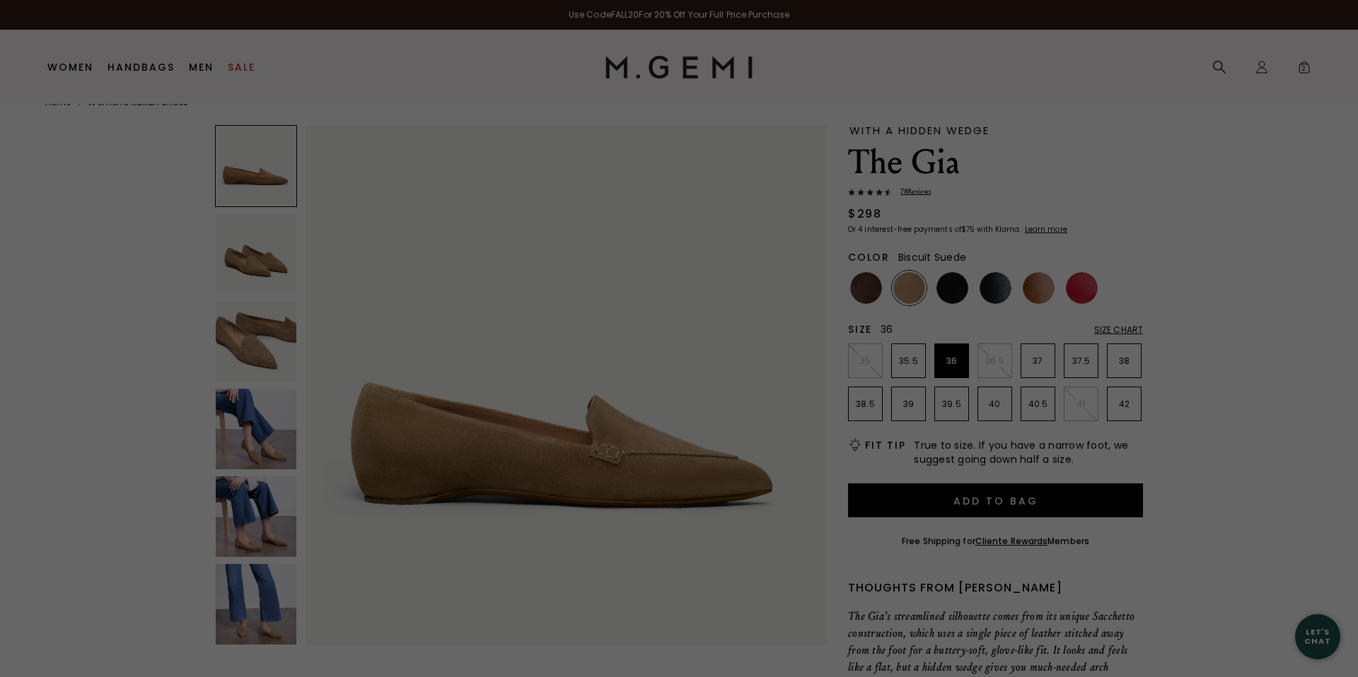
scroll to position [30, 0]
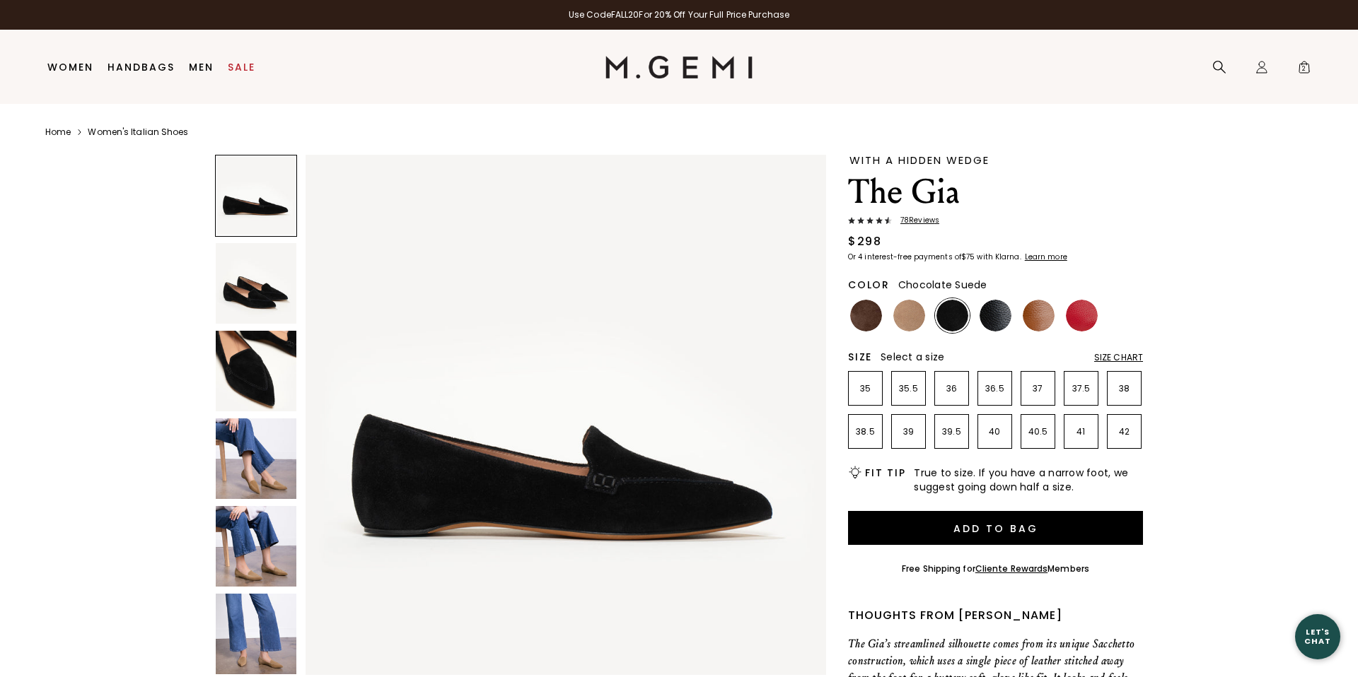
click at [864, 324] on img at bounding box center [866, 316] width 32 height 32
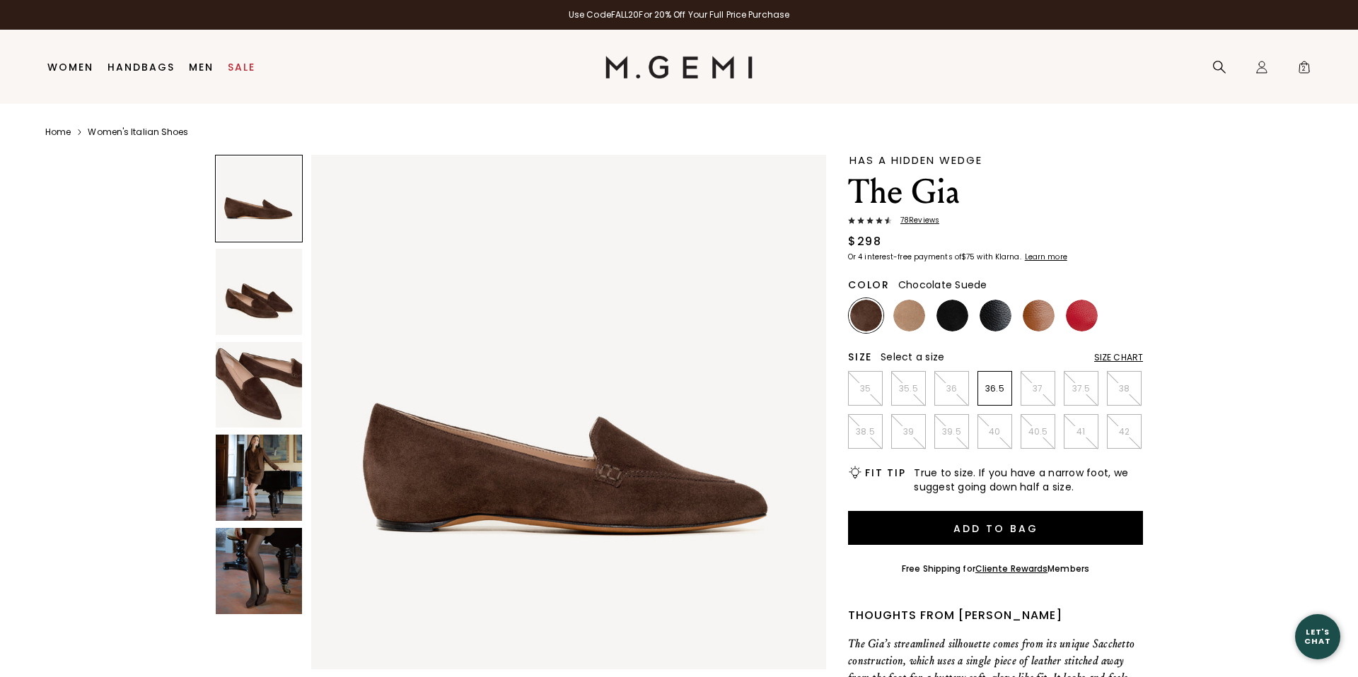
click at [232, 474] on img at bounding box center [259, 478] width 86 height 86
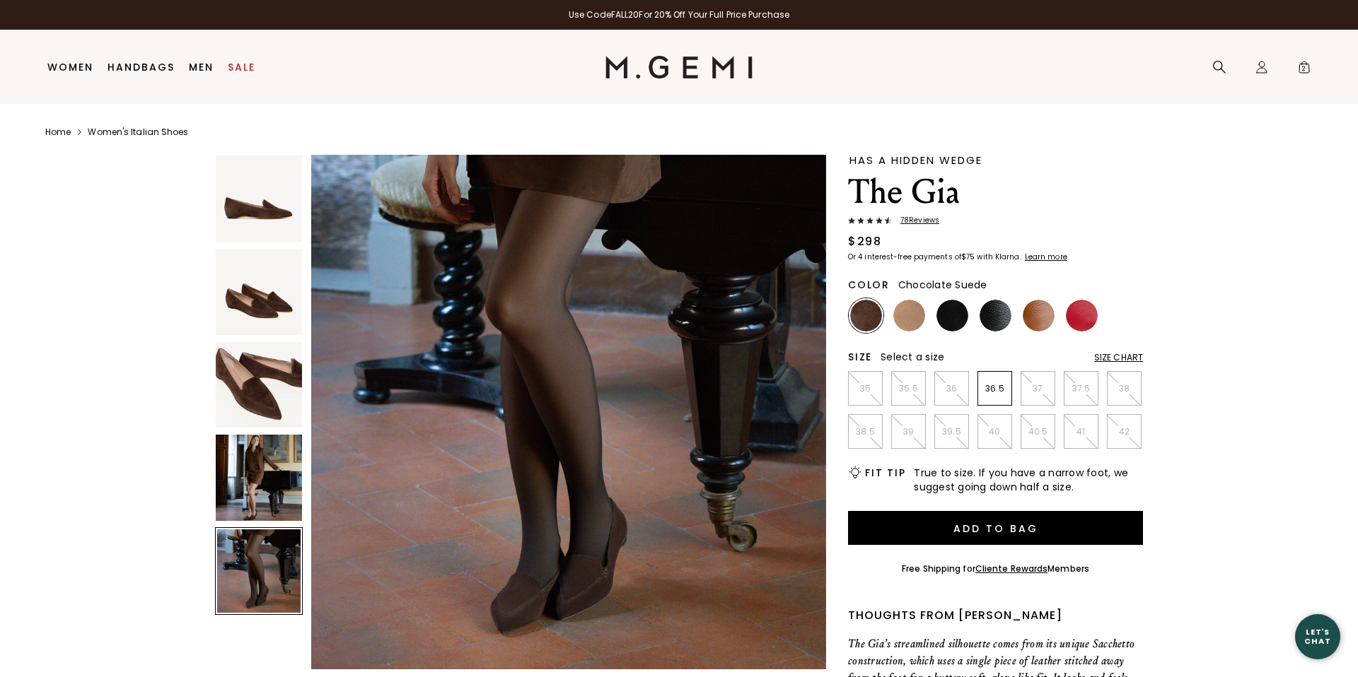
scroll to position [2131, 0]
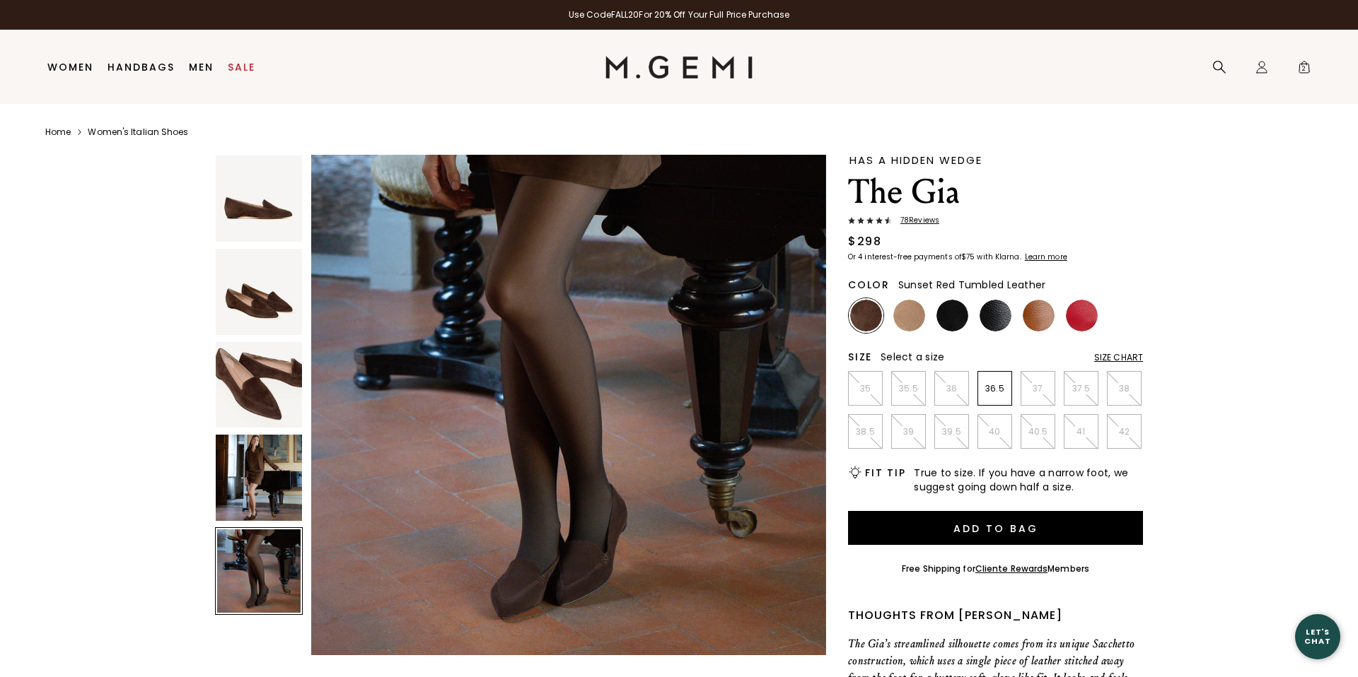
click at [1082, 314] on img at bounding box center [1082, 316] width 32 height 32
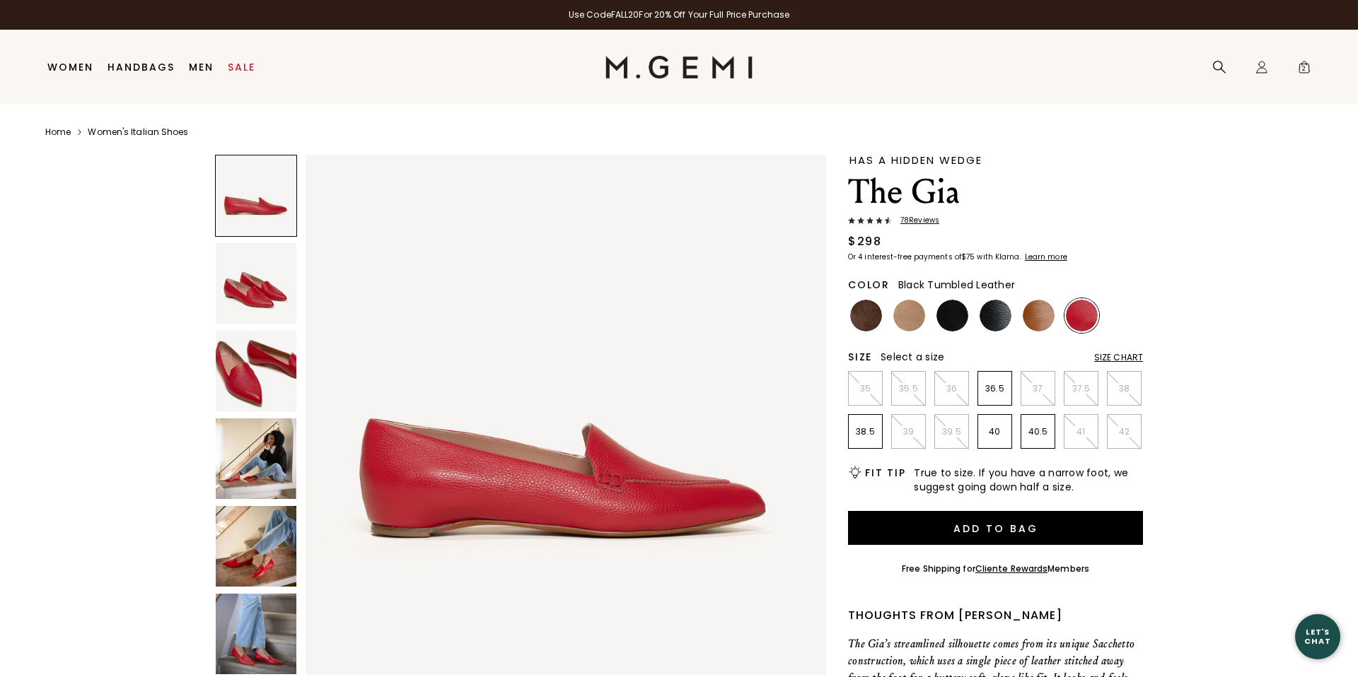
click at [1001, 316] on img at bounding box center [995, 316] width 32 height 32
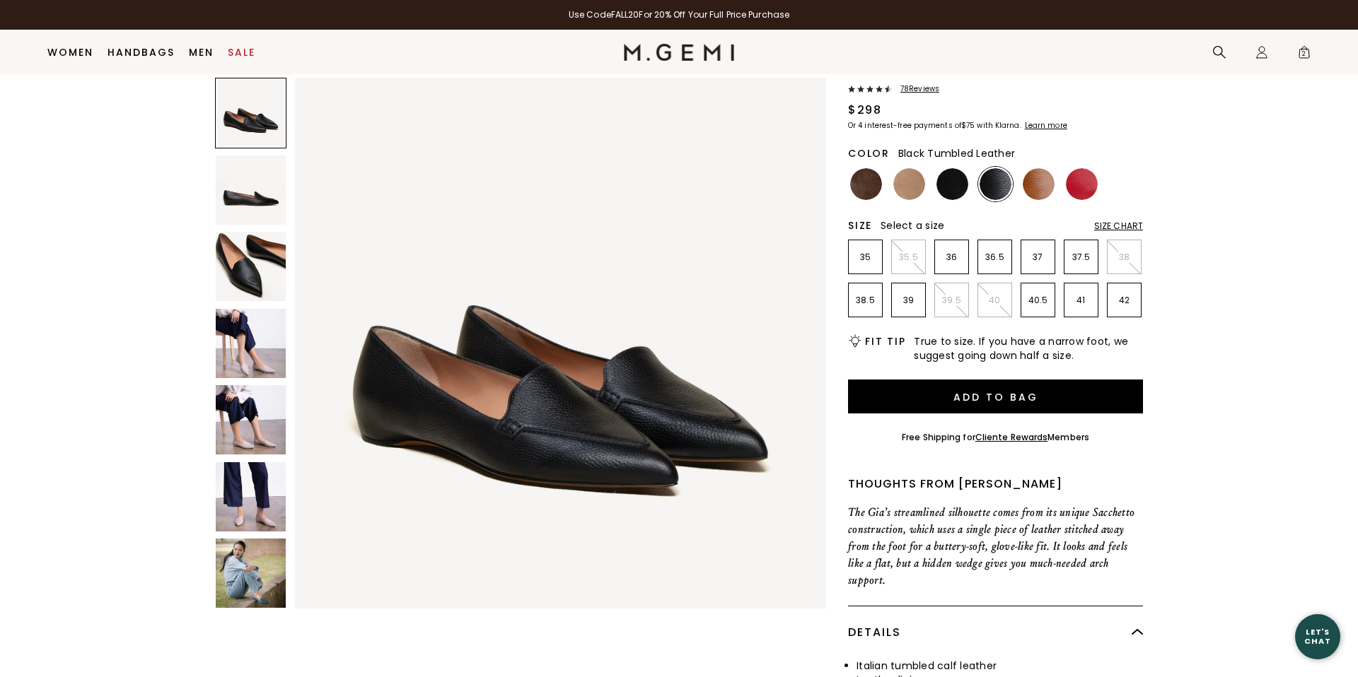
scroll to position [86, 0]
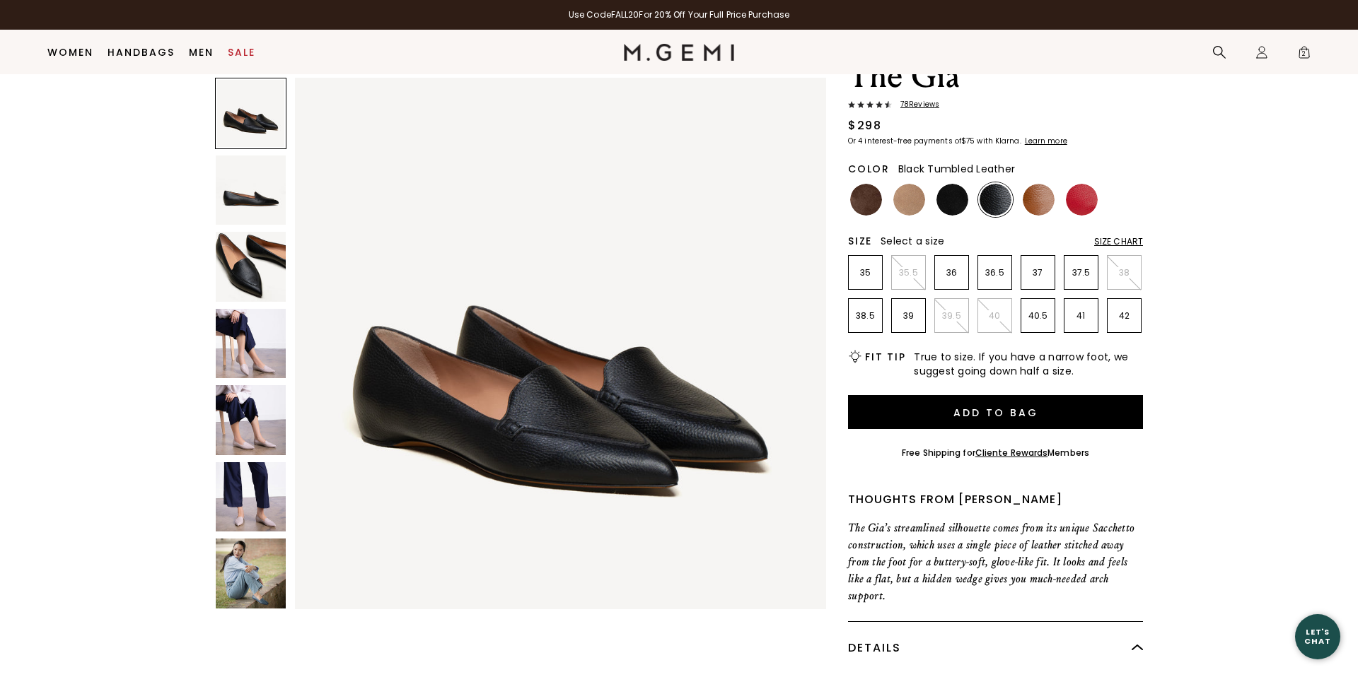
click at [257, 571] on img at bounding box center [251, 574] width 70 height 70
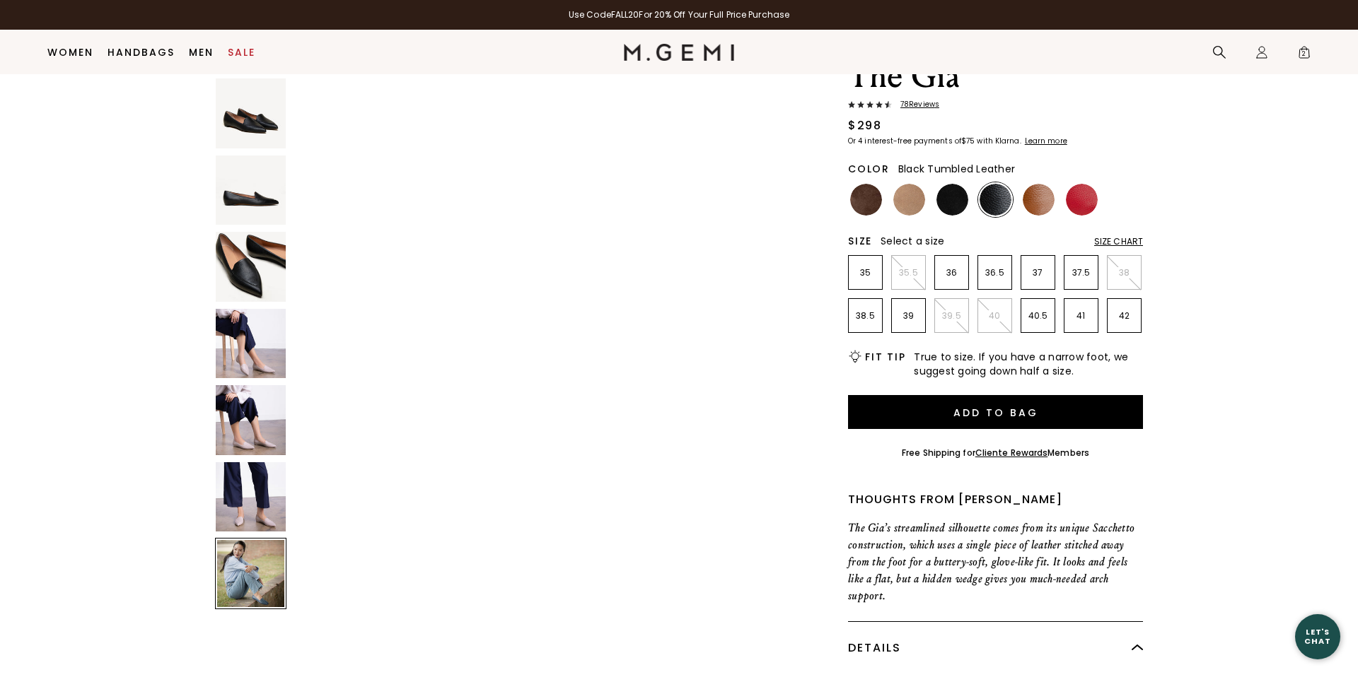
scroll to position [3273, 0]
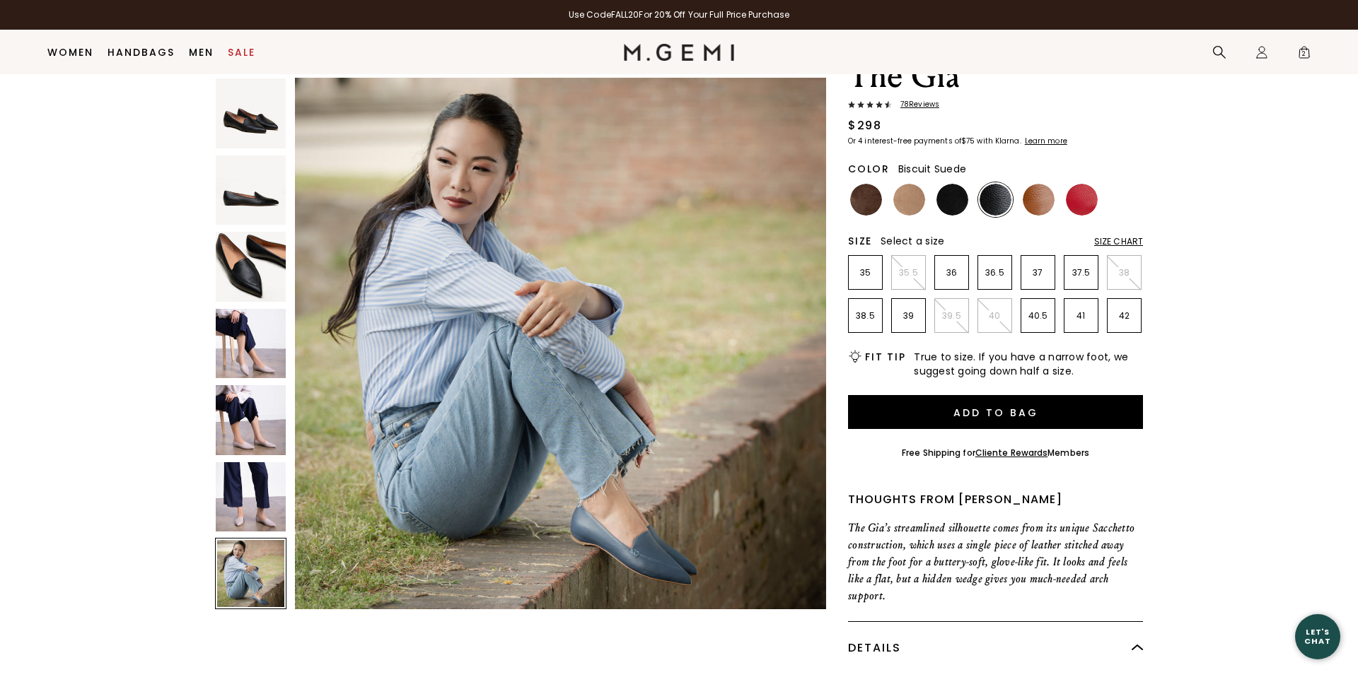
click at [907, 202] on img at bounding box center [909, 200] width 32 height 32
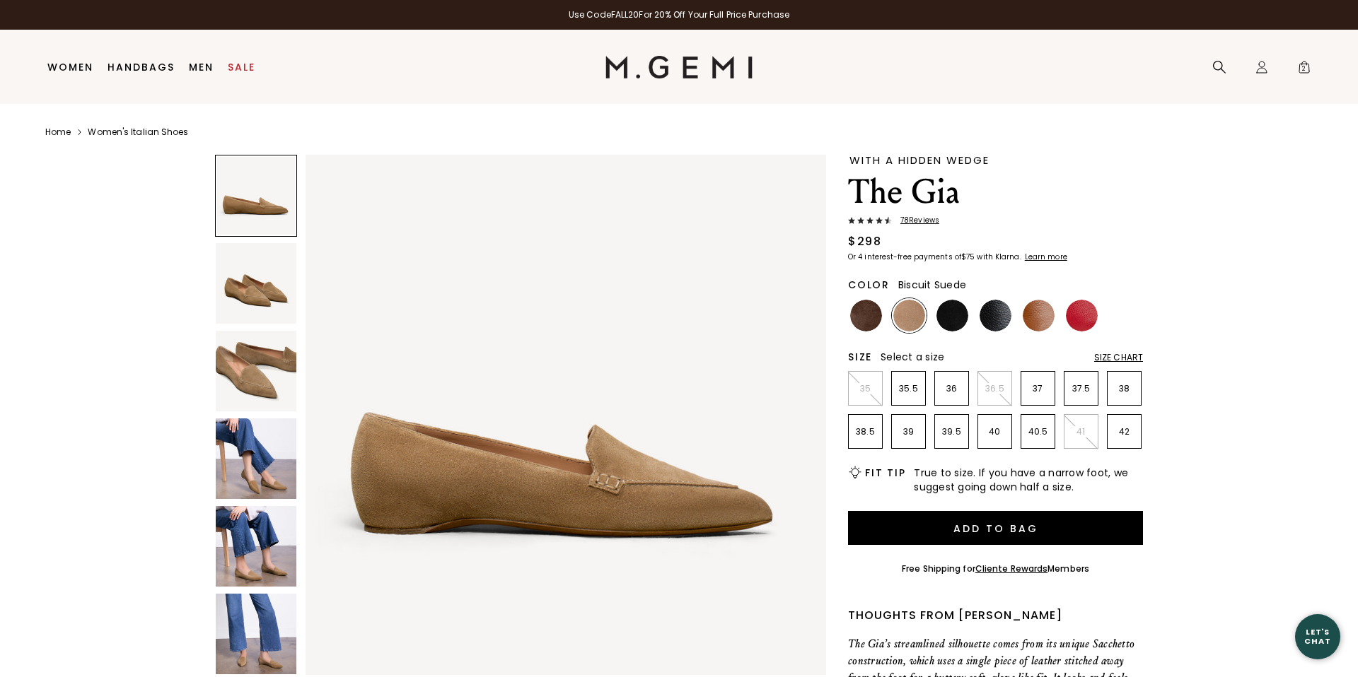
scroll to position [3, 0]
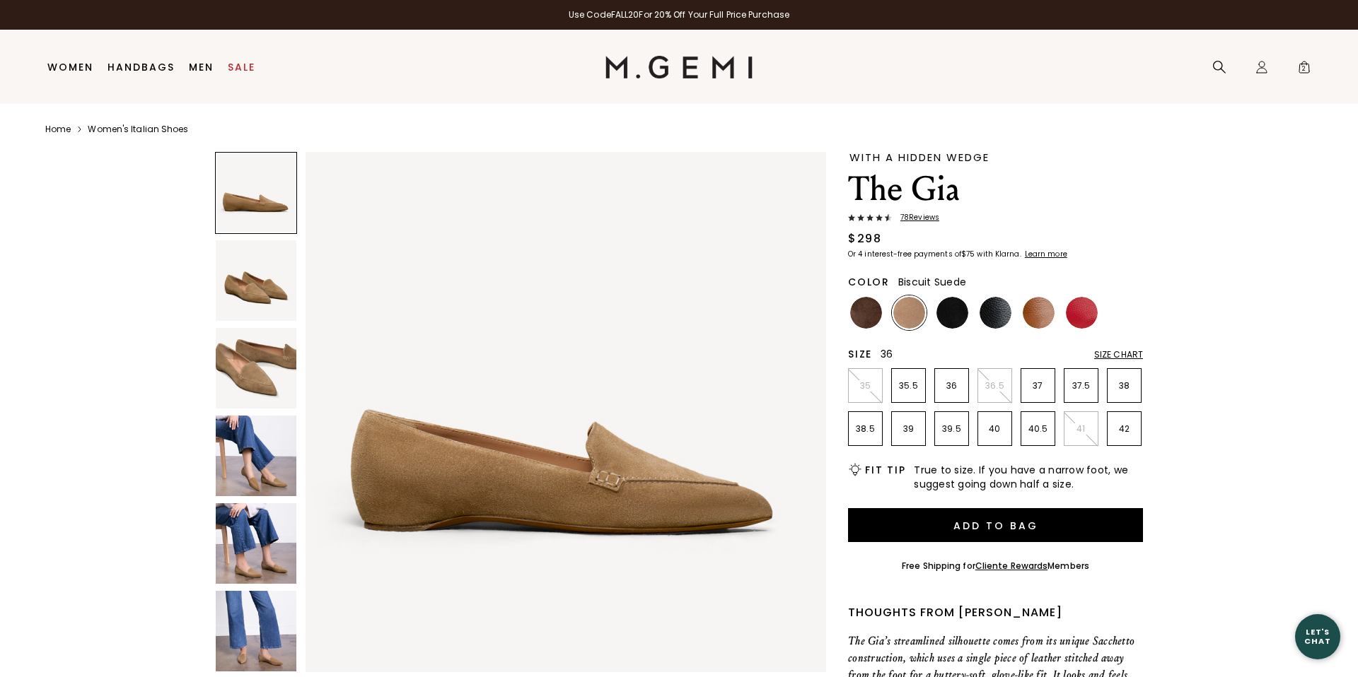
click at [952, 388] on p "36" at bounding box center [951, 385] width 33 height 11
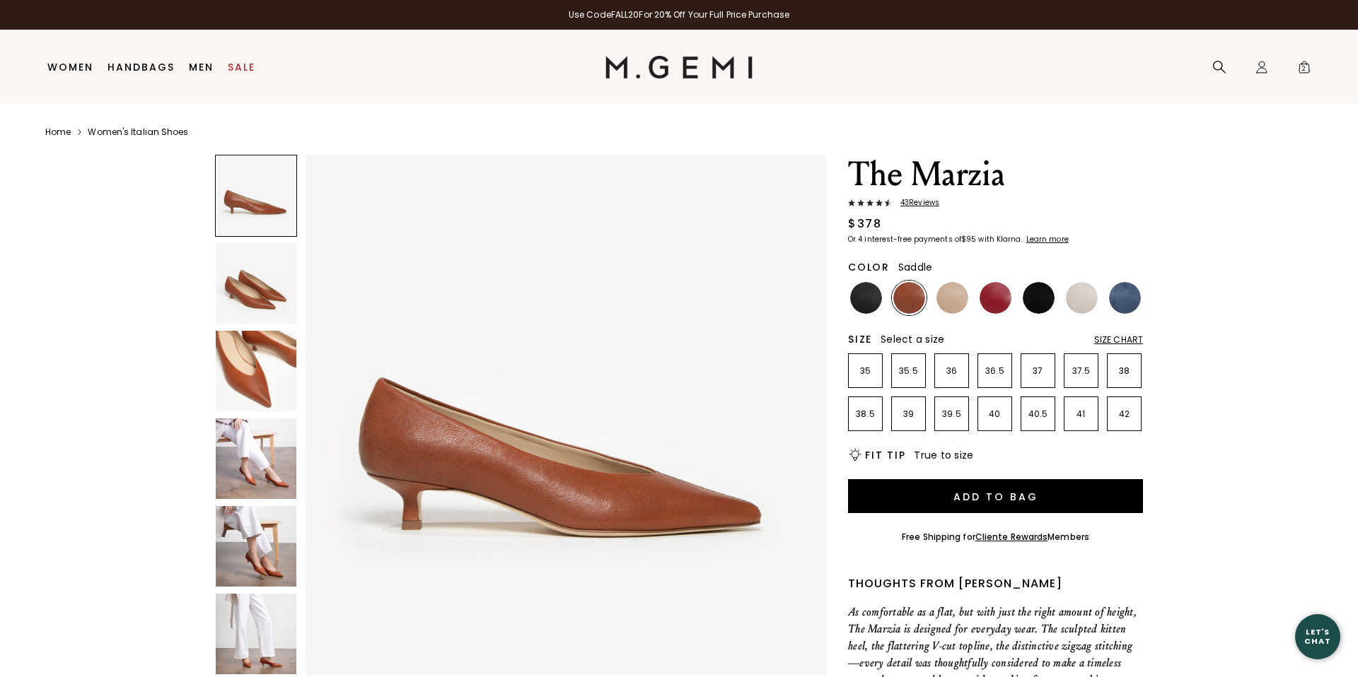
click at [264, 462] on img at bounding box center [256, 459] width 81 height 81
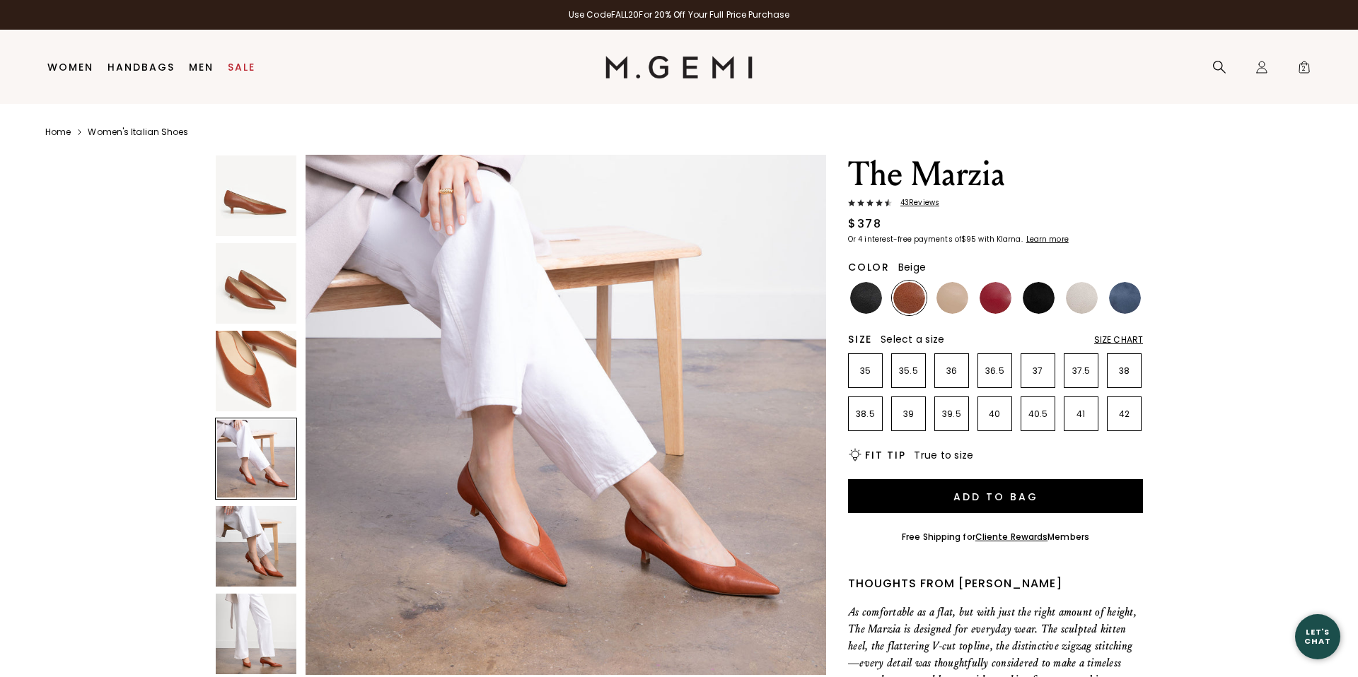
click at [949, 296] on img at bounding box center [952, 298] width 32 height 32
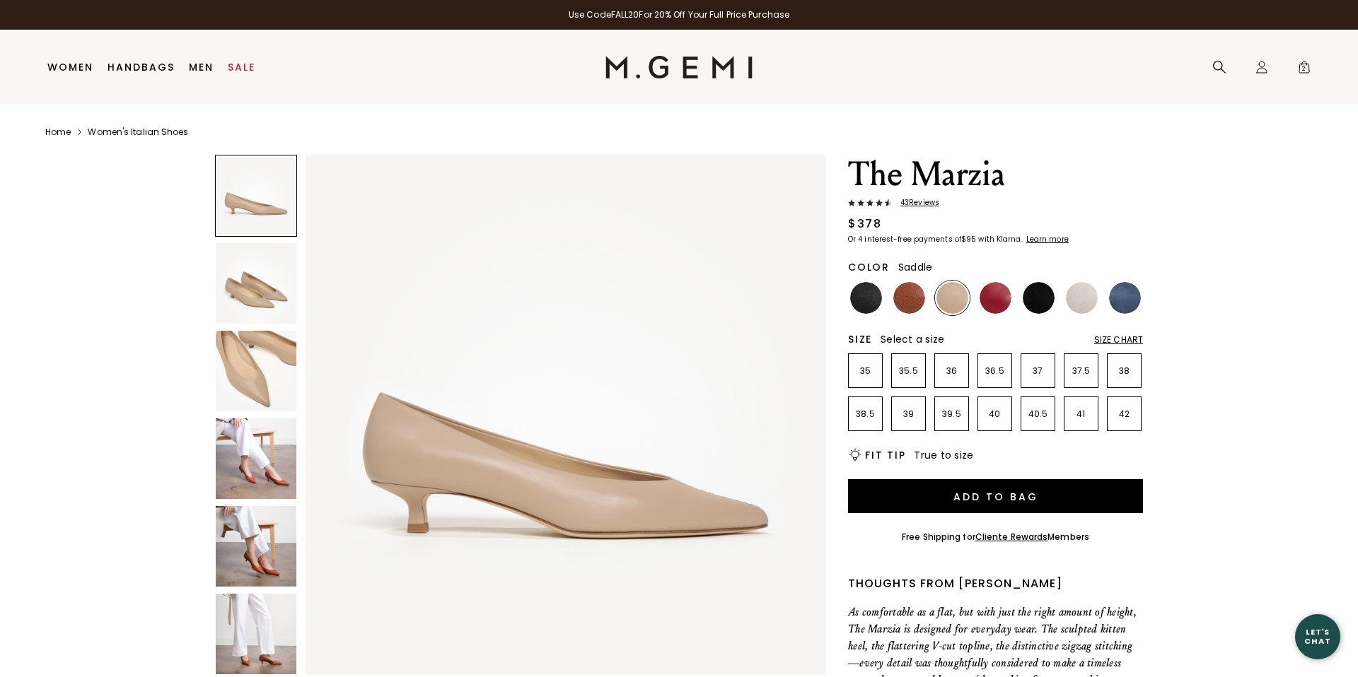
click at [910, 300] on img at bounding box center [909, 298] width 32 height 32
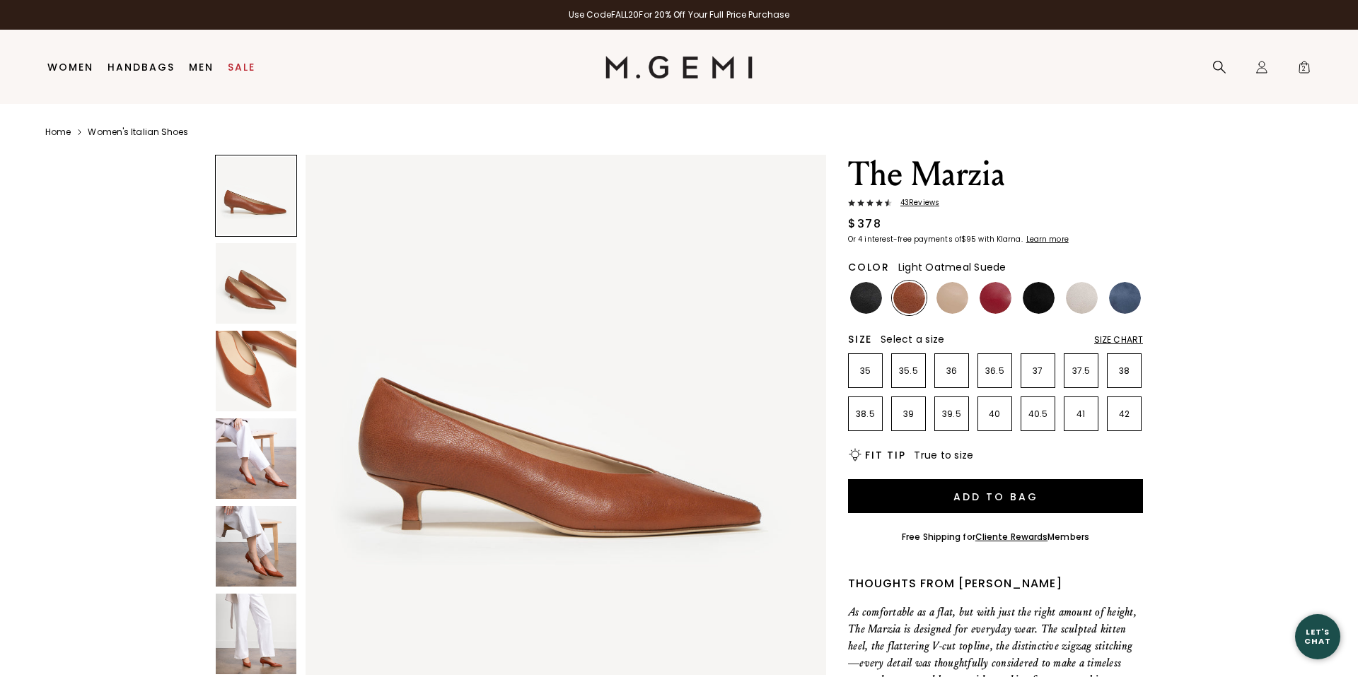
click at [1081, 292] on img at bounding box center [1082, 298] width 32 height 32
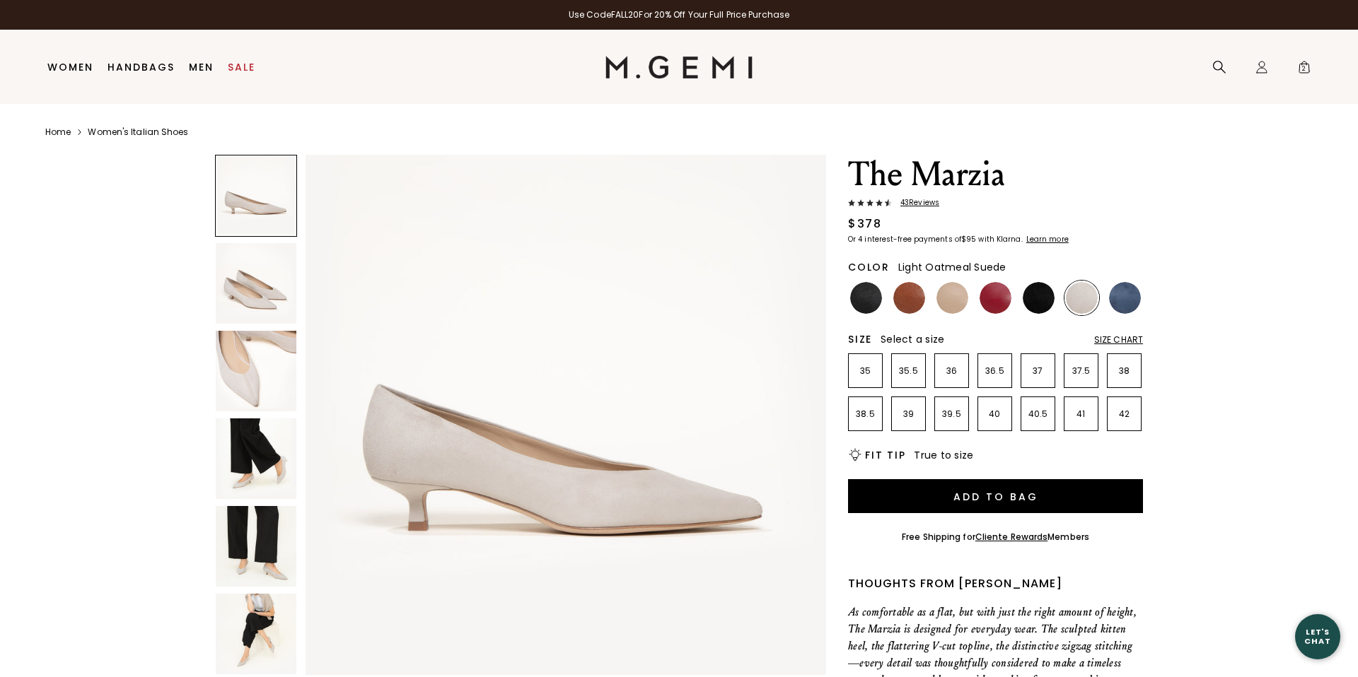
click at [264, 351] on img at bounding box center [256, 371] width 81 height 81
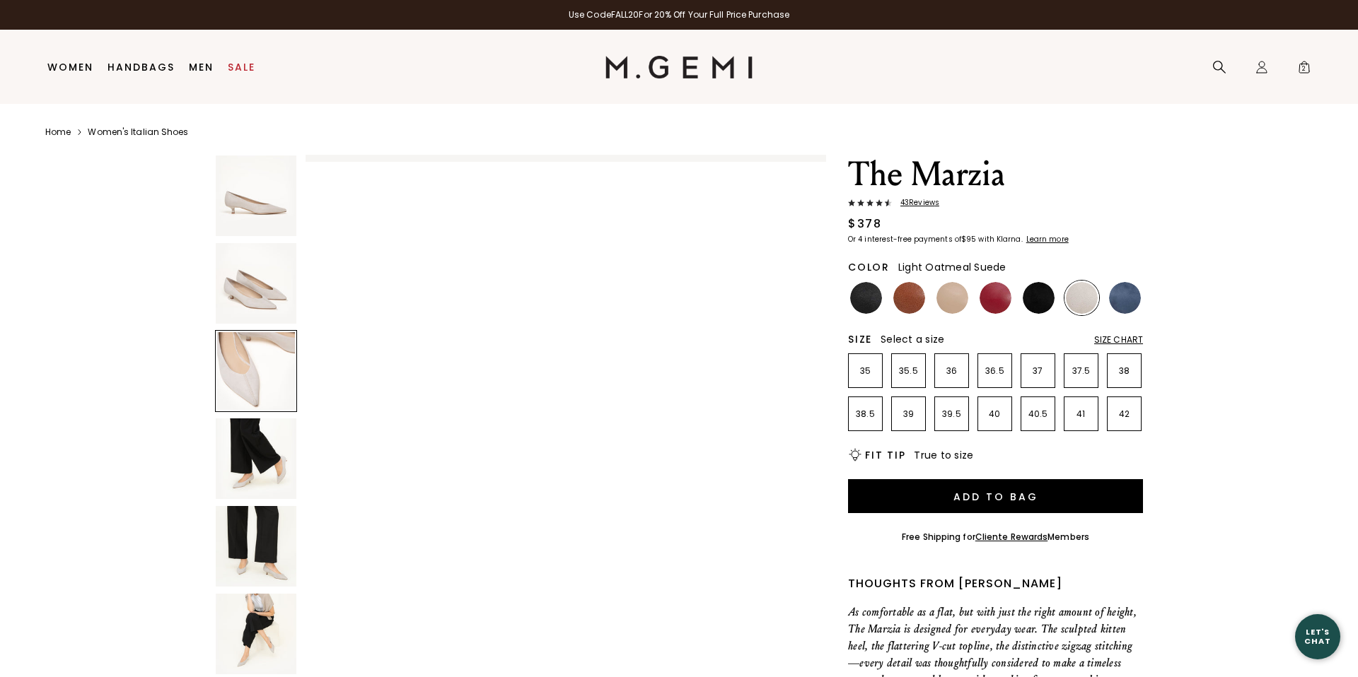
scroll to position [1069, 0]
